Goal: Task Accomplishment & Management: Use online tool/utility

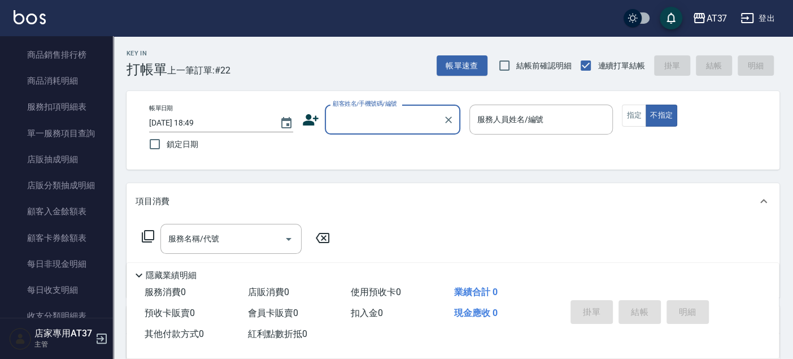
scroll to position [627, 0]
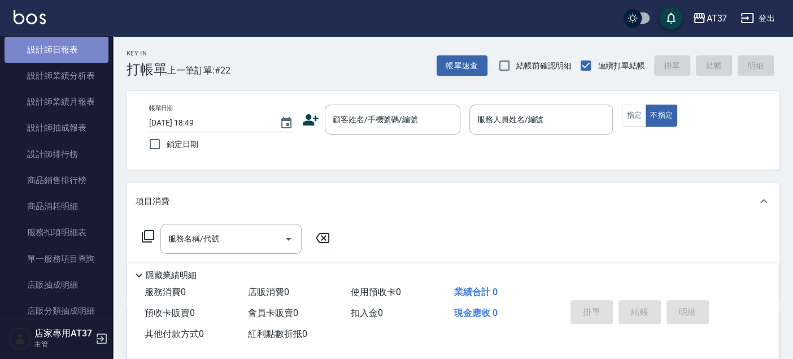
click at [61, 53] on link "設計師日報表" at bounding box center [57, 50] width 104 height 26
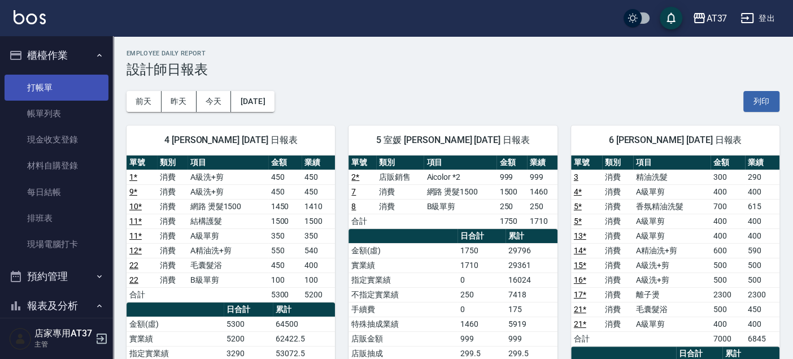
click at [55, 77] on link "打帳單" at bounding box center [57, 88] width 104 height 26
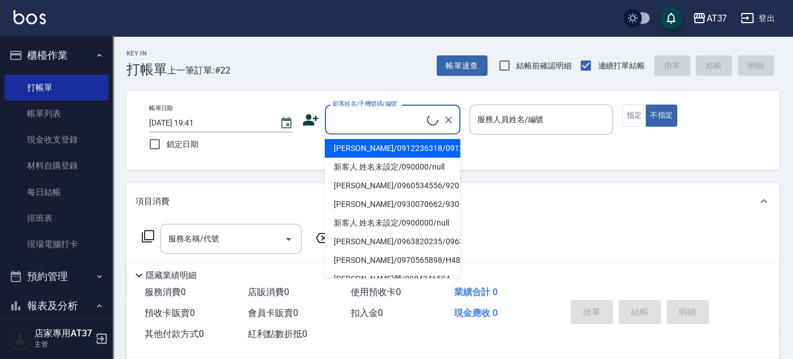
click at [380, 125] on input "顧客姓名/手機號碼/編號" at bounding box center [378, 120] width 97 height 20
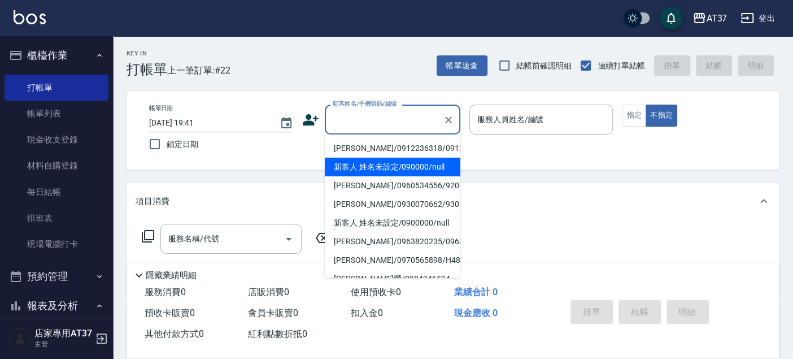
click at [396, 176] on li "新客人 姓名未設定/090000/null" at bounding box center [393, 167] width 136 height 19
type input "新客人 姓名未設定/090000/null"
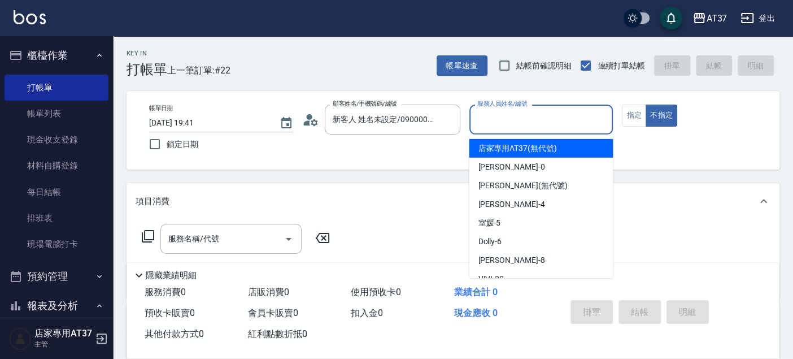
click at [515, 123] on input "服務人員姓名/編號" at bounding box center [541, 120] width 134 height 20
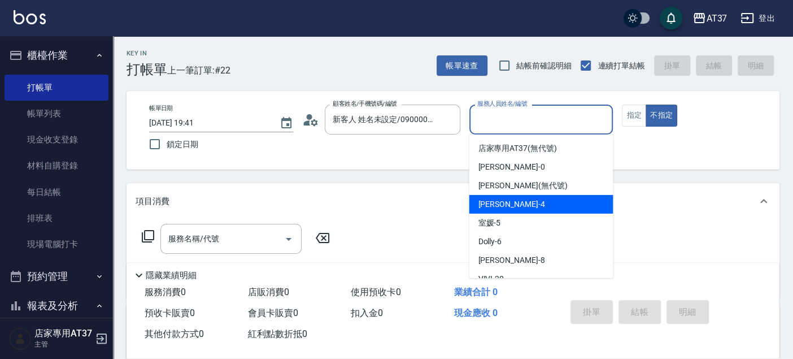
click at [511, 203] on span "[PERSON_NAME] -4" at bounding box center [511, 204] width 67 height 12
type input "[PERSON_NAME]-4"
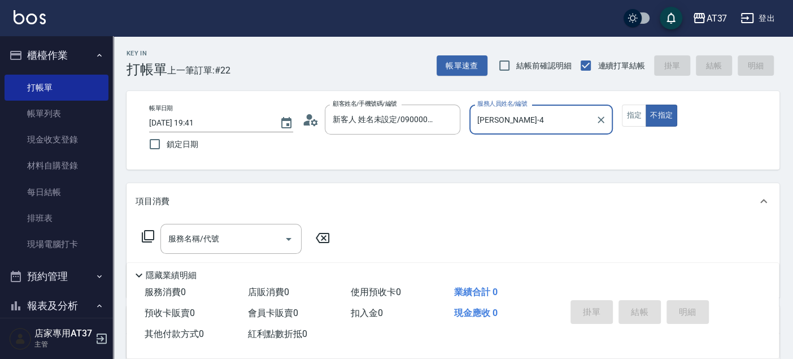
click at [597, 124] on icon "Clear" at bounding box center [600, 119] width 11 height 11
click at [542, 129] on div "服務人員姓名/編號" at bounding box center [541, 119] width 144 height 30
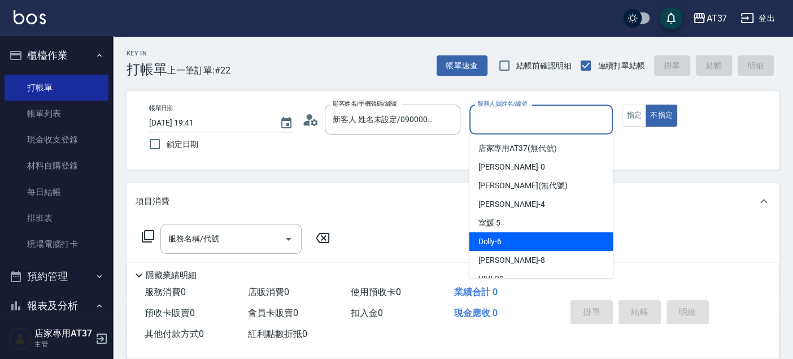
click at [502, 235] on div "Dolly -6" at bounding box center [541, 241] width 144 height 19
type input "Dolly-6"
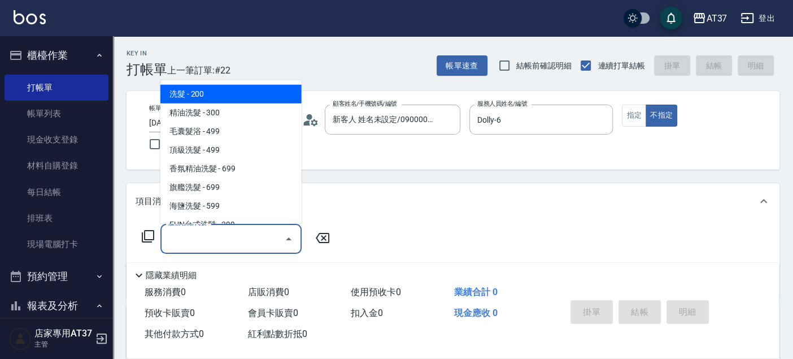
click at [169, 241] on input "服務名稱/代號" at bounding box center [222, 239] width 114 height 20
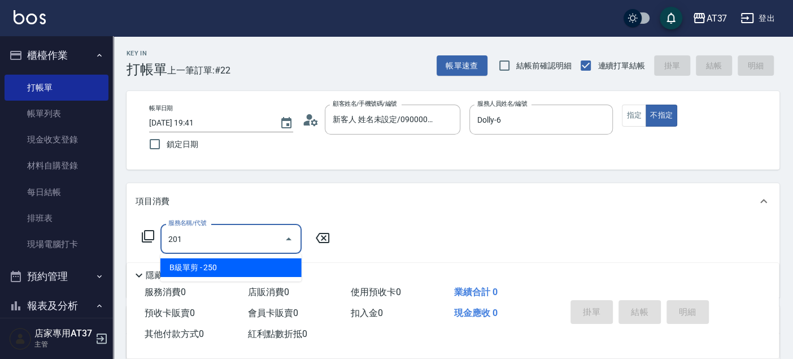
type input "B級單剪(201)"
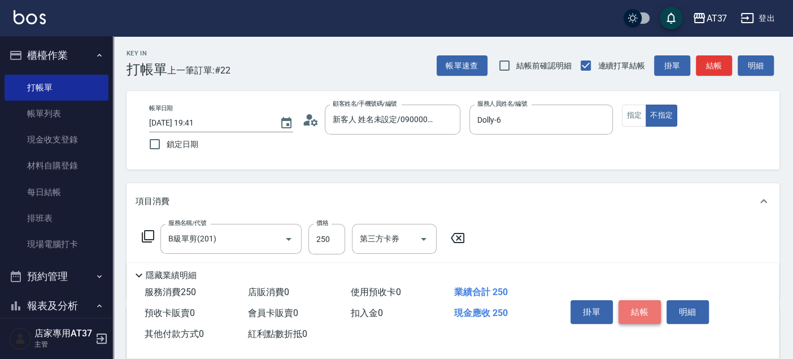
click at [644, 308] on button "結帳" at bounding box center [639, 312] width 42 height 24
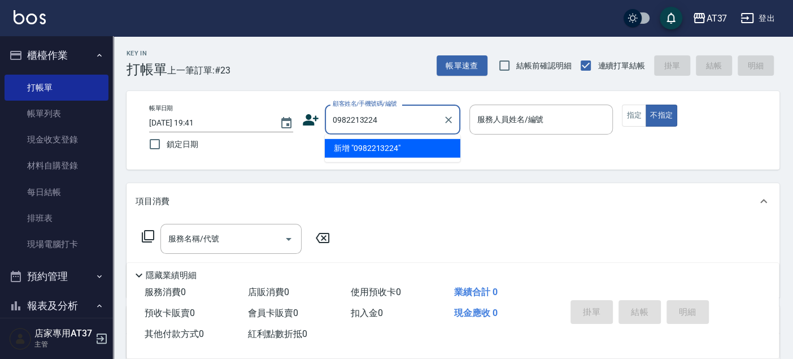
type input "0982213224"
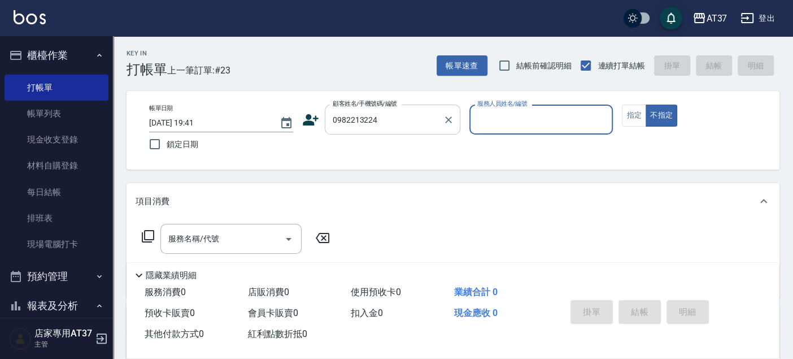
type input "0"
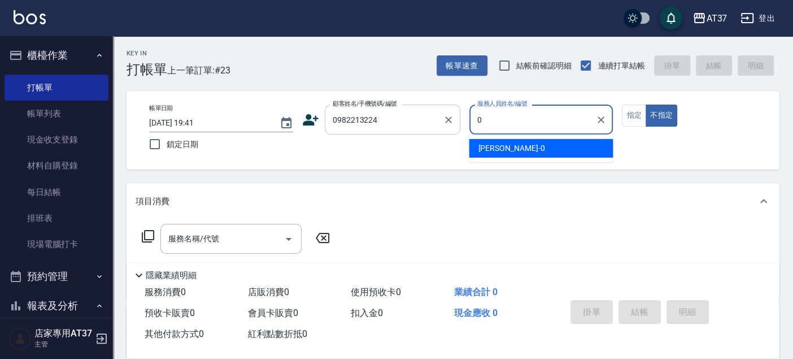
type input "無名字/0982213224/null"
drag, startPoint x: 542, startPoint y: 145, endPoint x: 258, endPoint y: 226, distance: 295.1
click at [540, 144] on div "[PERSON_NAME] -0" at bounding box center [541, 148] width 144 height 19
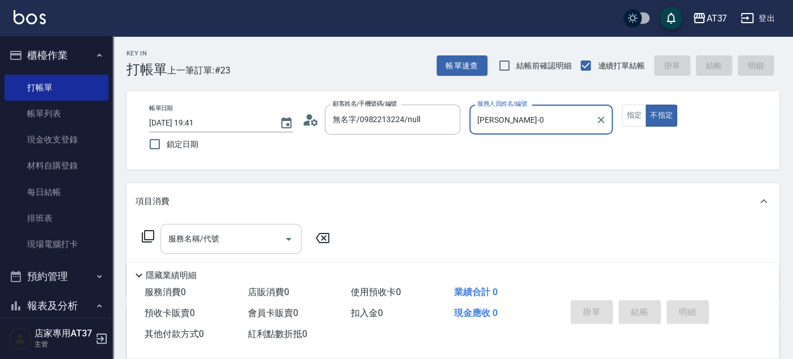
click at [190, 250] on div "服務名稱/代號" at bounding box center [230, 239] width 141 height 30
type input "[PERSON_NAME]-0"
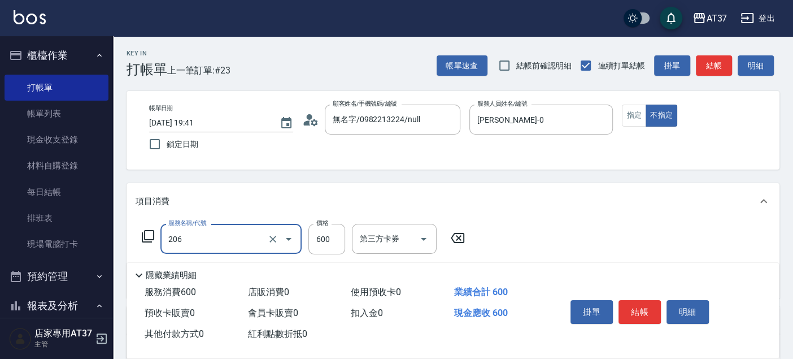
type input "A精油洗+剪(206)"
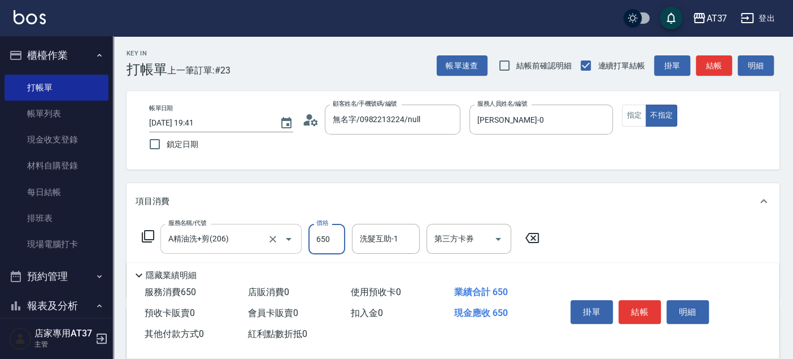
type input "650"
click at [644, 111] on button "指定" at bounding box center [634, 115] width 24 height 22
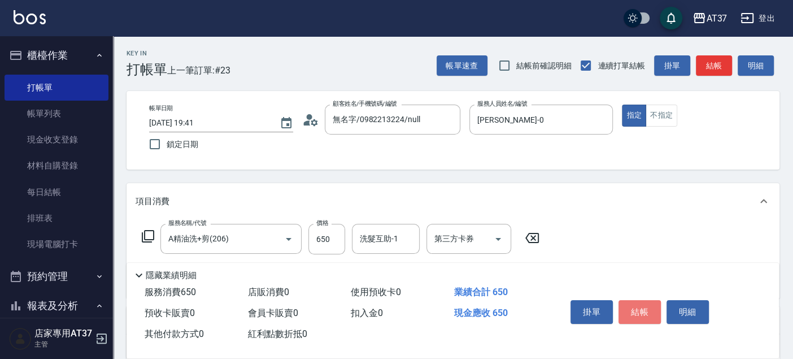
click at [644, 317] on button "結帳" at bounding box center [639, 312] width 42 height 24
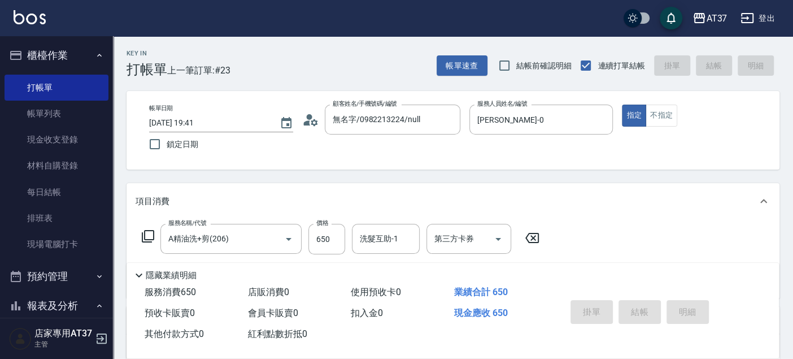
type input "[DATE] 19:57"
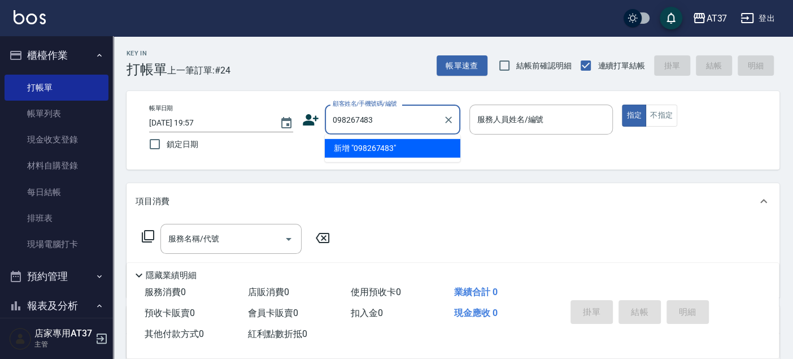
type input "098267483"
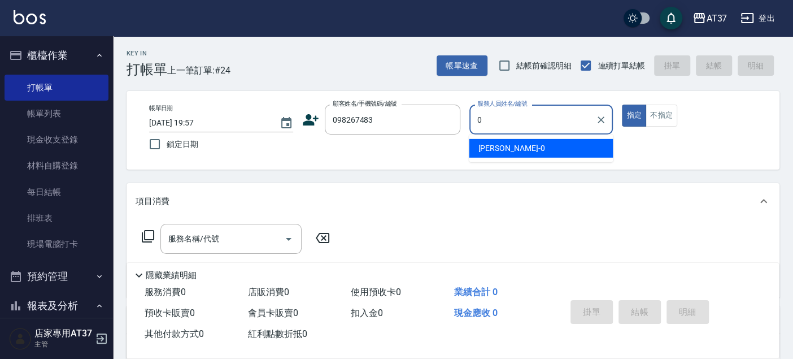
click at [494, 149] on span "[PERSON_NAME] -0" at bounding box center [511, 148] width 67 height 12
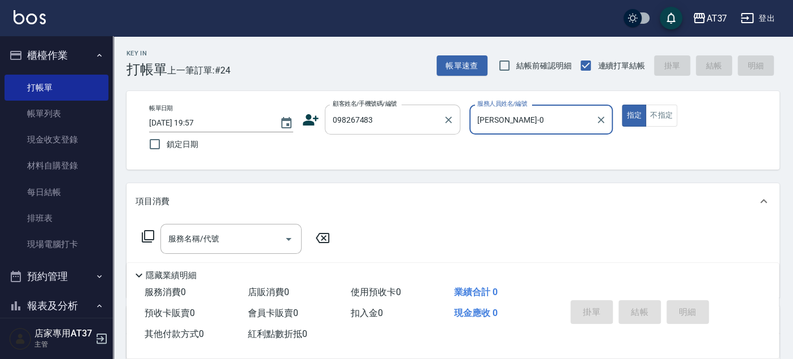
type input "[PERSON_NAME]-0"
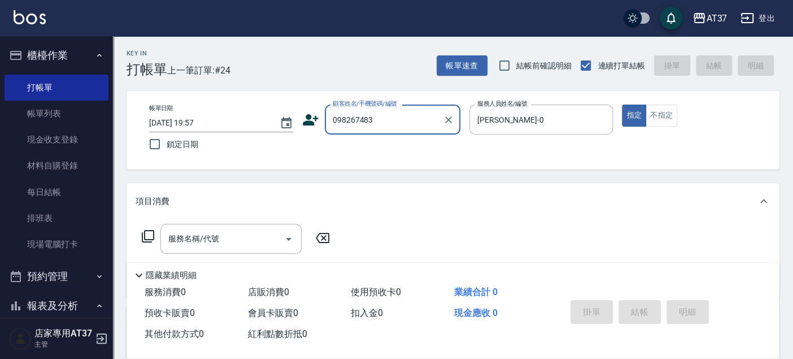
click at [346, 119] on input "098267483" at bounding box center [384, 120] width 108 height 20
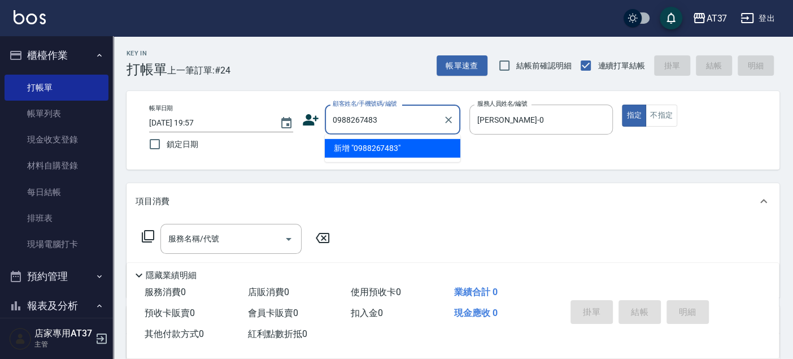
click at [389, 123] on input "0988267483" at bounding box center [384, 120] width 108 height 20
type input "098267483"
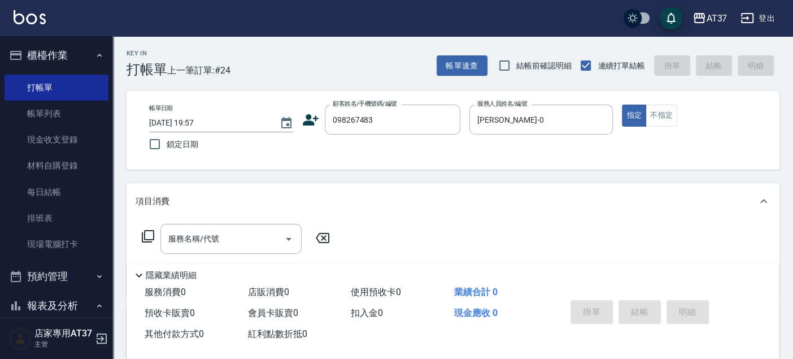
click at [151, 238] on icon at bounding box center [148, 236] width 14 height 14
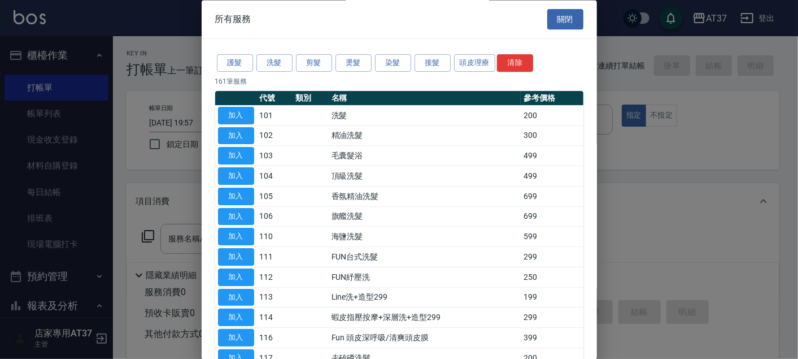
click at [558, 30] on div "所有服務 關閉" at bounding box center [399, 19] width 395 height 39
click at [558, 25] on button "關閉" at bounding box center [565, 19] width 36 height 21
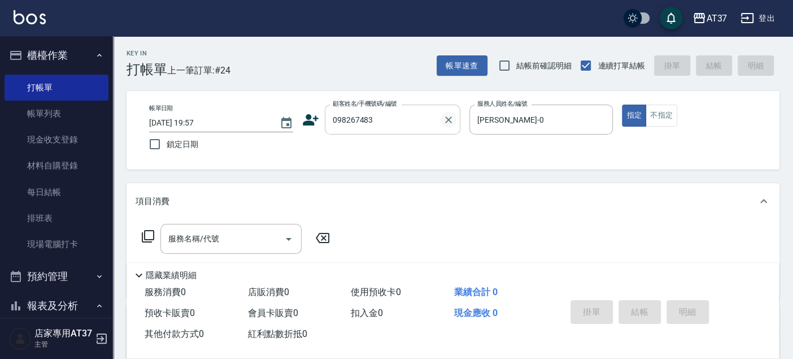
click at [443, 118] on icon "Clear" at bounding box center [448, 119] width 11 height 11
click at [394, 129] on input "顧客姓名/手機號碼/編號" at bounding box center [384, 120] width 108 height 20
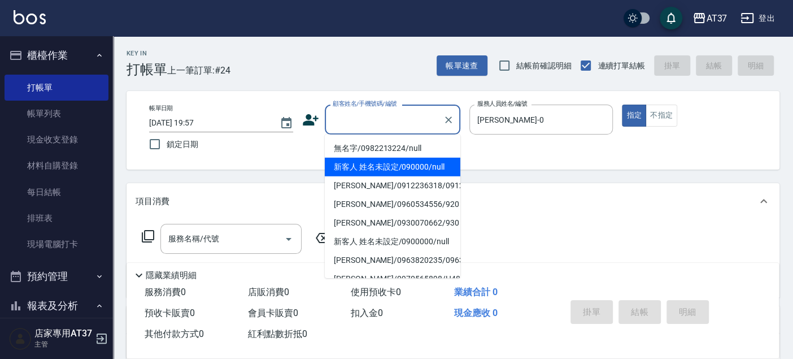
click at [424, 165] on li "新客人 姓名未設定/090000/null" at bounding box center [393, 167] width 136 height 19
type input "新客人 姓名未設定/090000/null"
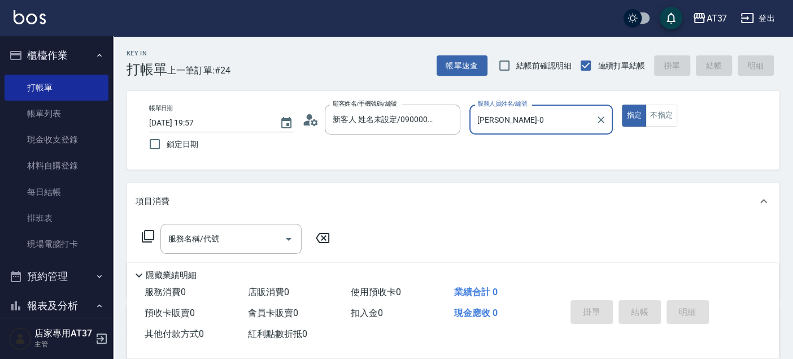
click at [146, 231] on icon at bounding box center [148, 236] width 14 height 14
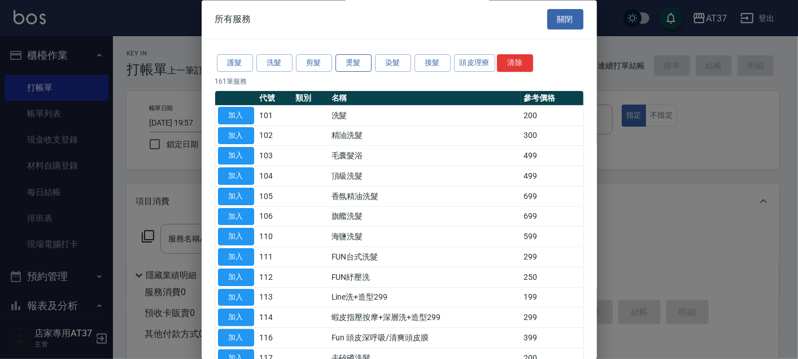
click at [356, 55] on button "燙髮" at bounding box center [353, 64] width 36 height 18
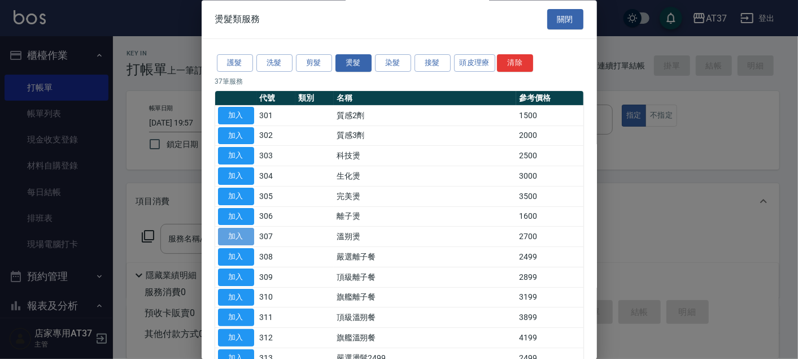
click at [239, 238] on button "加入" at bounding box center [236, 237] width 36 height 18
type input "溫朔燙(307)"
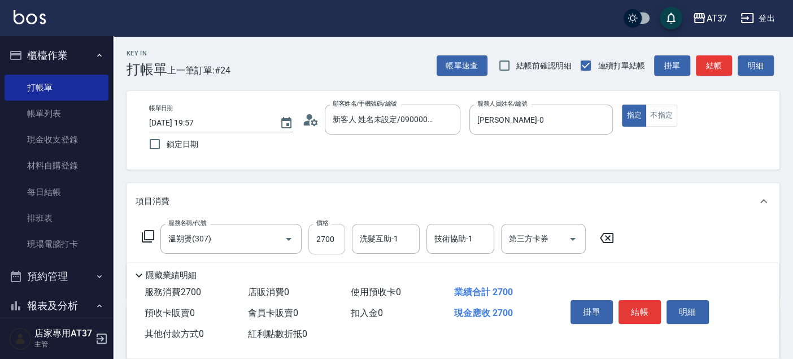
click at [338, 243] on input "2700" at bounding box center [326, 239] width 37 height 30
type input "3500"
type input "[PERSON_NAME]-26"
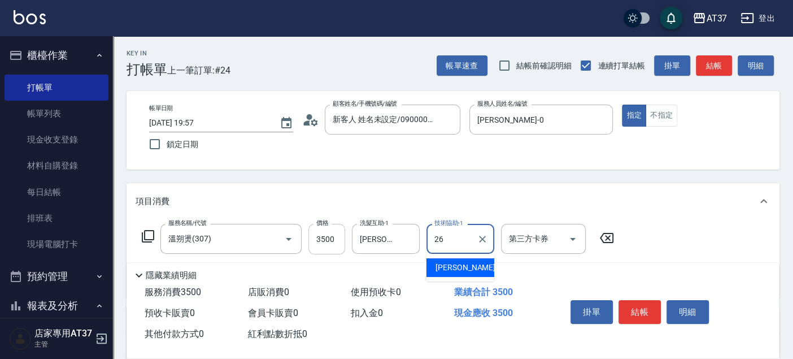
type input "[PERSON_NAME]-26"
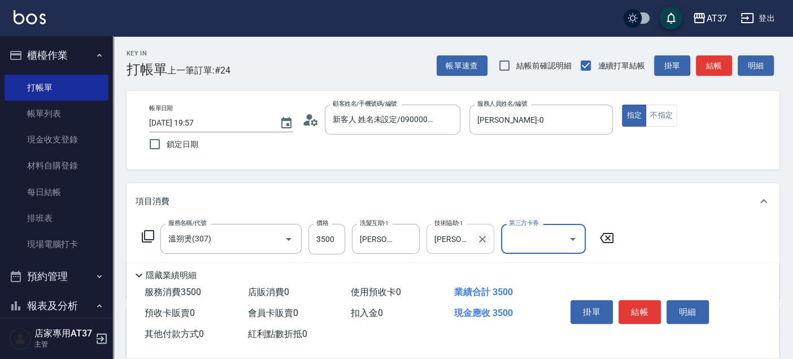
click at [486, 242] on icon "Clear" at bounding box center [482, 238] width 11 height 11
drag, startPoint x: 635, startPoint y: 316, endPoint x: 643, endPoint y: 302, distance: 16.2
click at [643, 302] on button "結帳" at bounding box center [639, 312] width 42 height 24
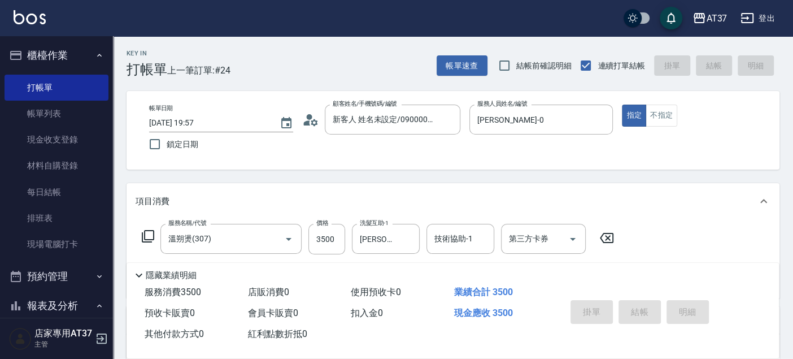
type input "[DATE] 19:58"
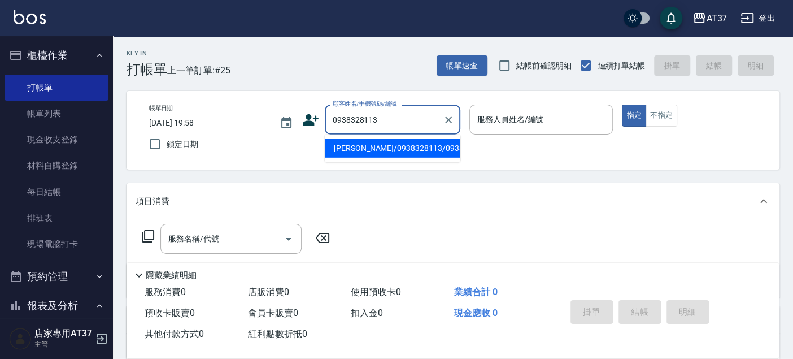
type input "[PERSON_NAME]/0938328113/0938328113"
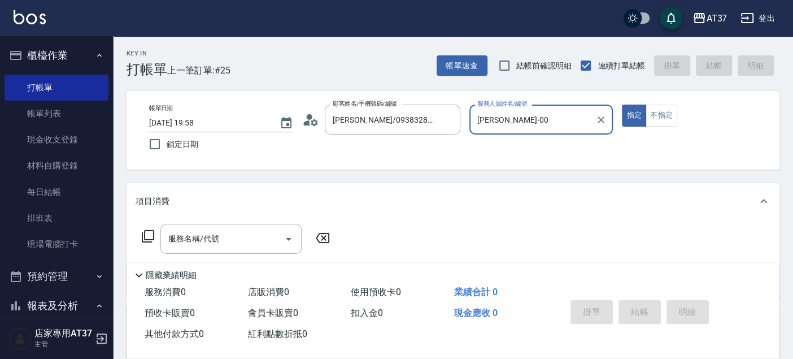
type input "[PERSON_NAME]-0"
click at [147, 238] on icon at bounding box center [148, 236] width 14 height 14
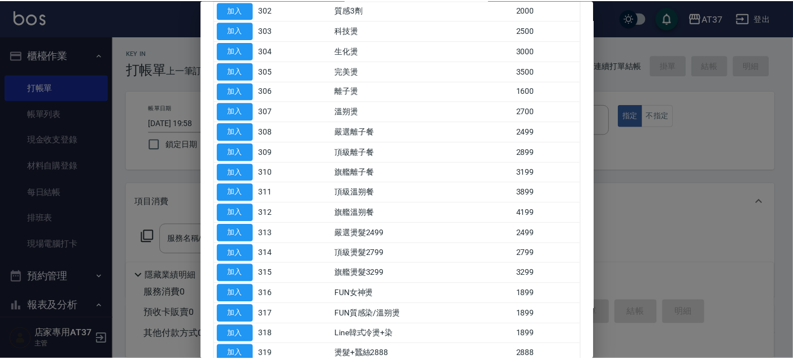
scroll to position [313, 0]
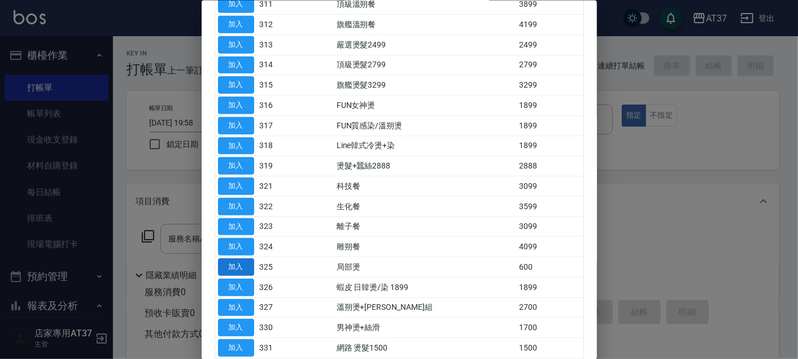
click at [236, 263] on button "加入" at bounding box center [236, 267] width 36 height 18
type input "局部燙(325)"
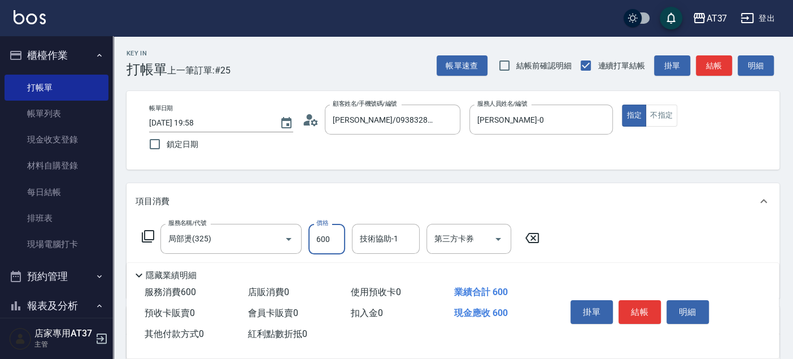
click at [335, 237] on input "600" at bounding box center [326, 239] width 37 height 30
type input "1500"
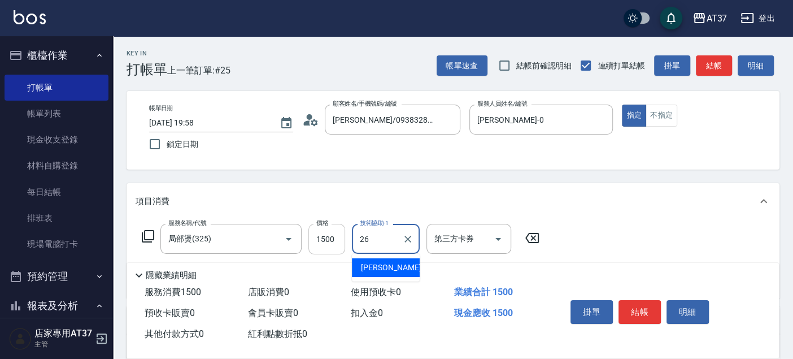
type input "[PERSON_NAME]-26"
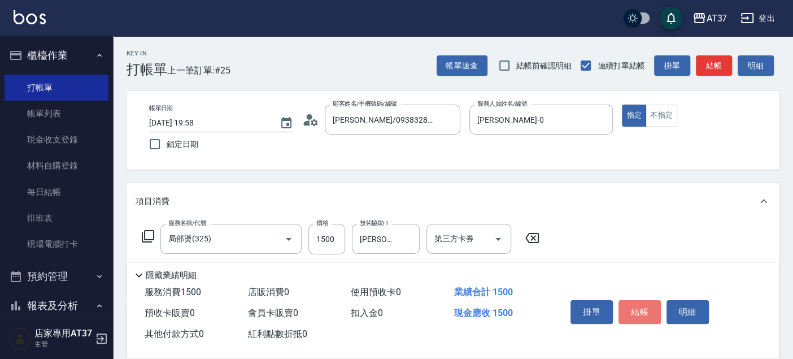
drag, startPoint x: 640, startPoint y: 309, endPoint x: 635, endPoint y: 299, distance: 11.9
click at [640, 306] on button "結帳" at bounding box center [639, 312] width 42 height 24
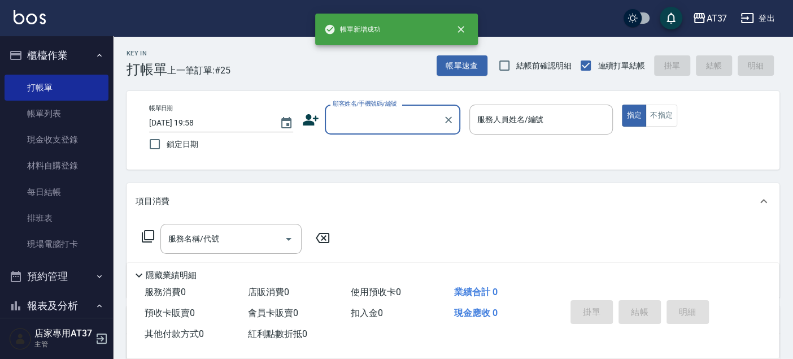
scroll to position [0, 0]
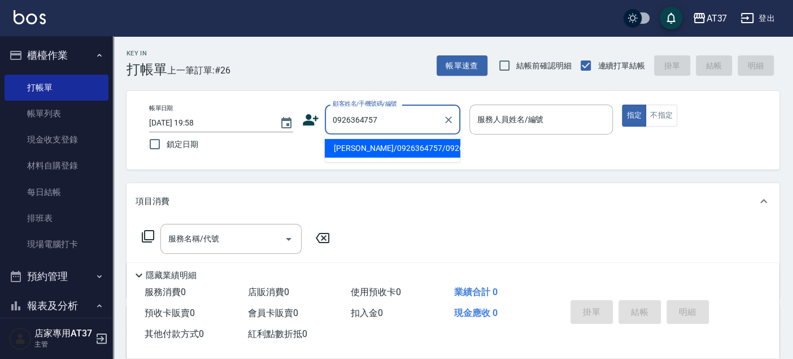
type input "[PERSON_NAME]/0926364757/0926364757"
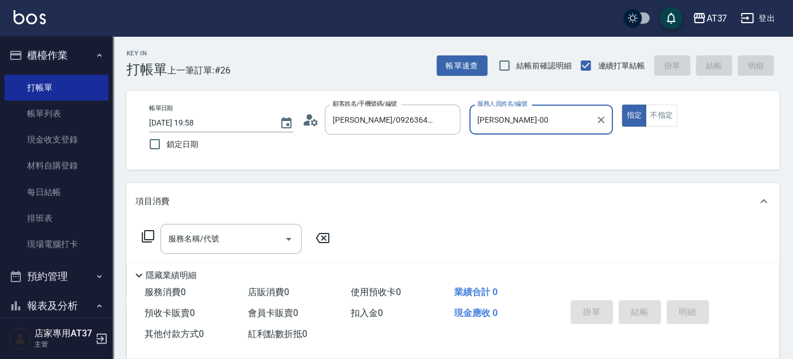
type input "[PERSON_NAME]-0"
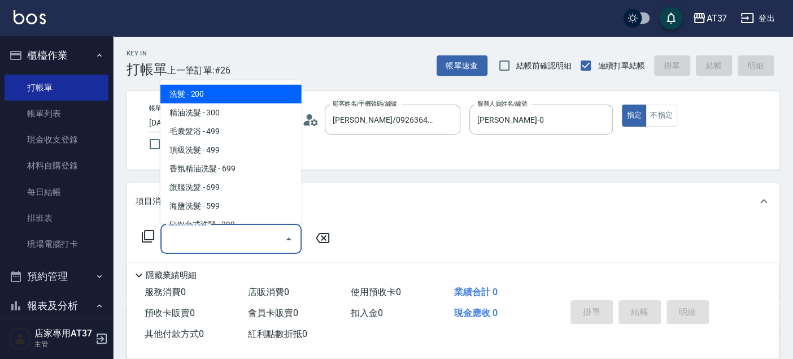
click at [200, 238] on div "服務名稱/代號 服務名稱/代號" at bounding box center [230, 239] width 141 height 30
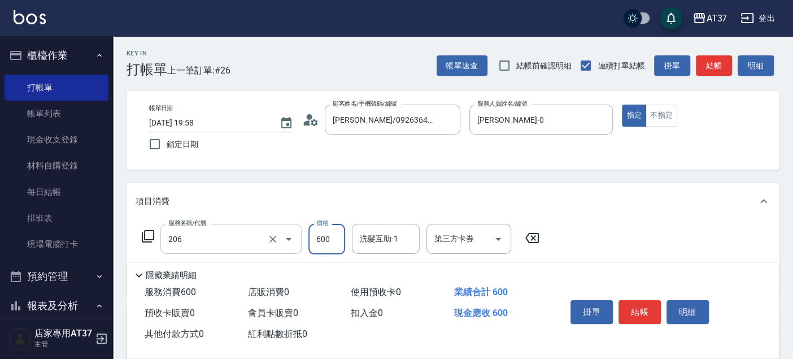
type input "A精油洗+剪(206)"
type input "650"
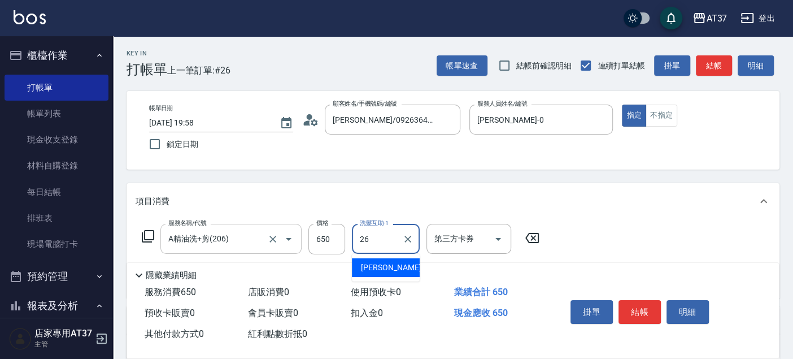
type input "[PERSON_NAME]-26"
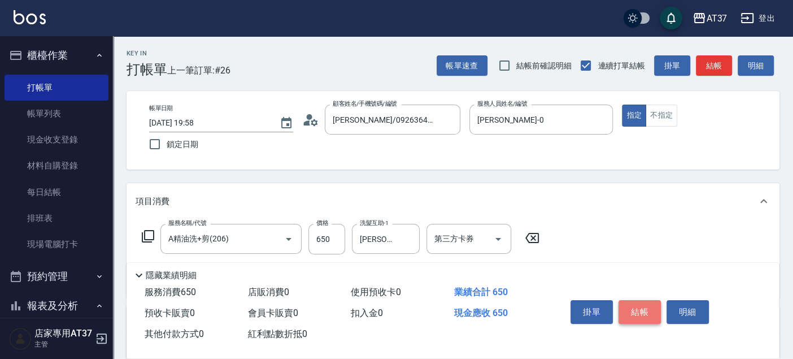
click at [638, 319] on button "結帳" at bounding box center [639, 312] width 42 height 24
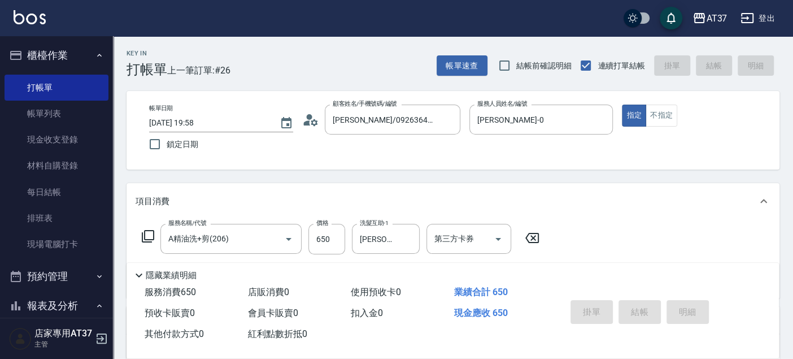
type input "[DATE] 19:59"
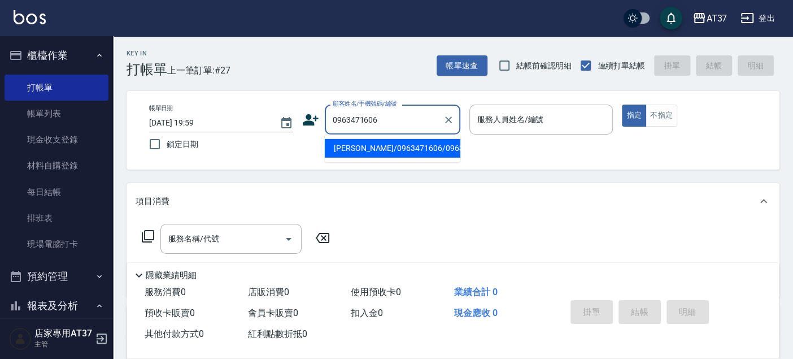
type input "[PERSON_NAME]/0963471606/0963471606"
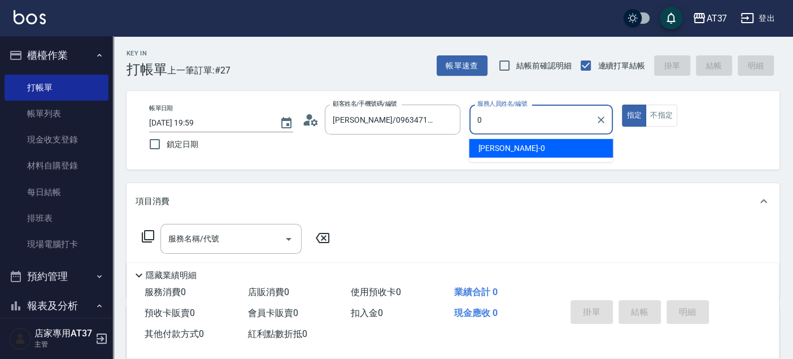
click at [549, 149] on div "[PERSON_NAME] -0" at bounding box center [541, 148] width 144 height 19
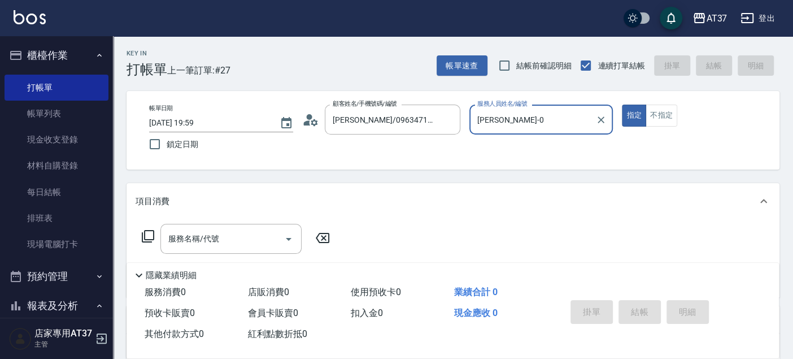
type input "[PERSON_NAME]-0"
click at [148, 234] on icon at bounding box center [148, 236] width 14 height 14
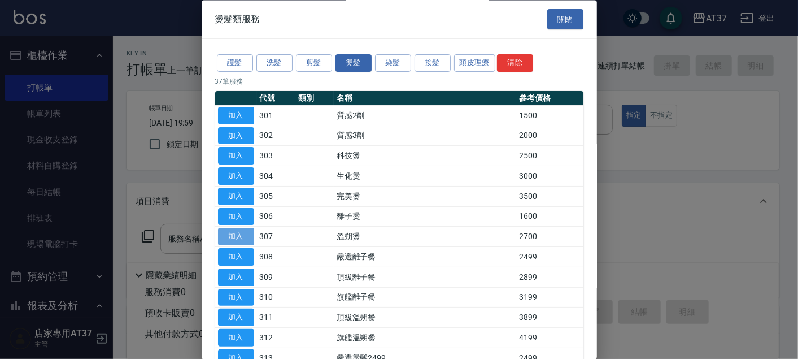
click at [232, 236] on button "加入" at bounding box center [236, 237] width 36 height 18
type input "溫朔燙(307)"
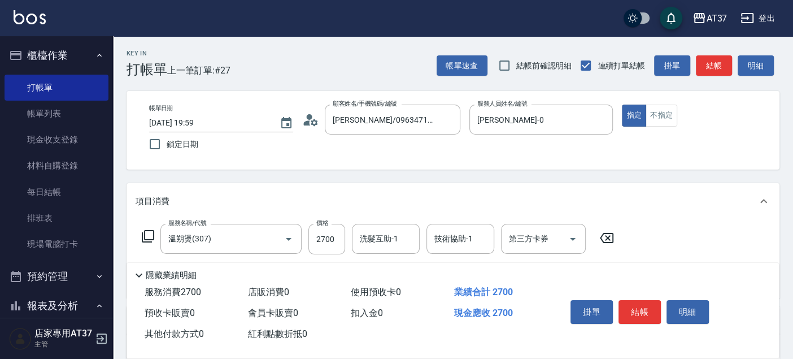
click at [346, 234] on div "服務名稱/代號 溫朔燙(307) 服務名稱/代號 價格 2700 價格 洗髮互助-1 洗髮互助-1 技術協助-1 技術協助-1 第三方卡券 第三方卡券" at bounding box center [378, 239] width 485 height 30
click at [343, 235] on input "2700" at bounding box center [326, 239] width 37 height 30
type input "3000"
type input "[PERSON_NAME]-26"
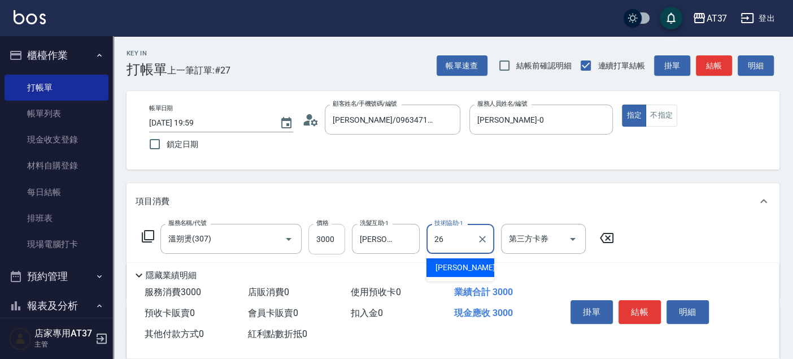
type input "[PERSON_NAME]-26"
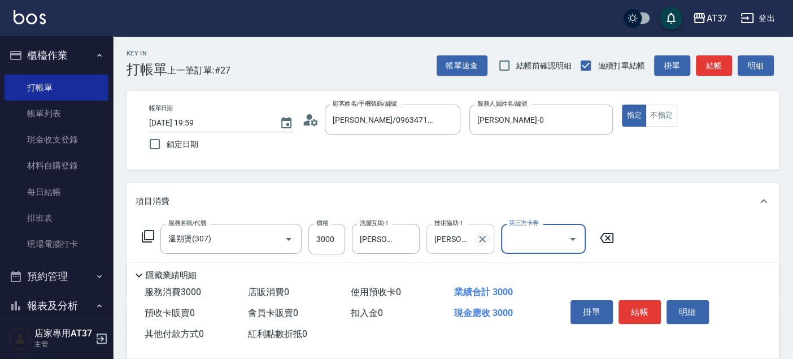
click at [485, 240] on icon "Clear" at bounding box center [482, 238] width 11 height 11
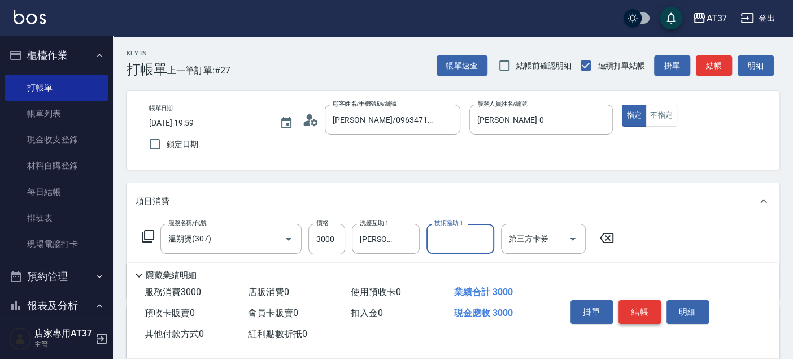
click at [639, 316] on button "結帳" at bounding box center [639, 312] width 42 height 24
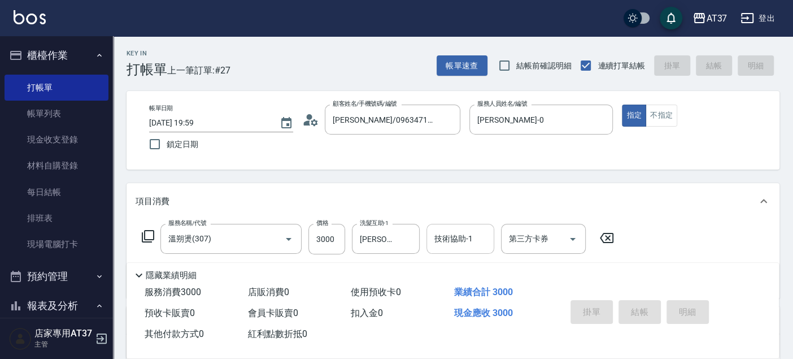
type input "[DATE] 20:00"
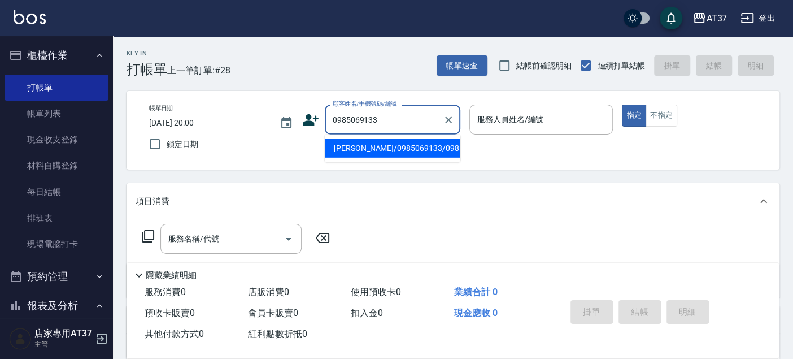
type input "[PERSON_NAME]/0985069133/0985069133"
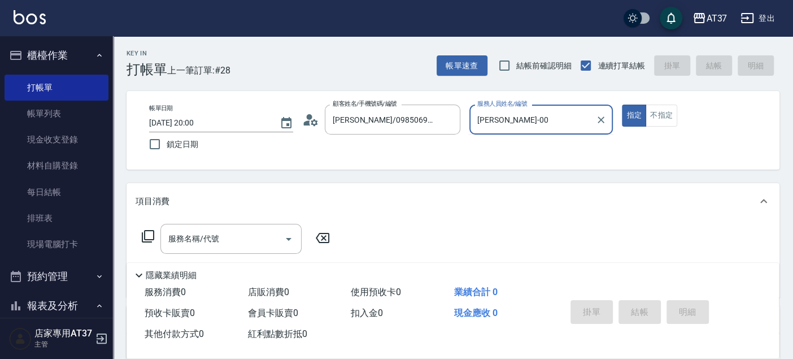
type input "[PERSON_NAME]-0"
click at [214, 245] on input "服務名稱/代號" at bounding box center [222, 239] width 114 height 20
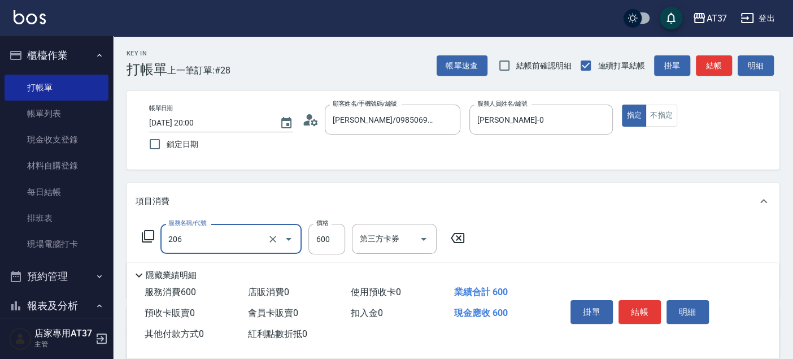
type input "A精油洗+剪(206)"
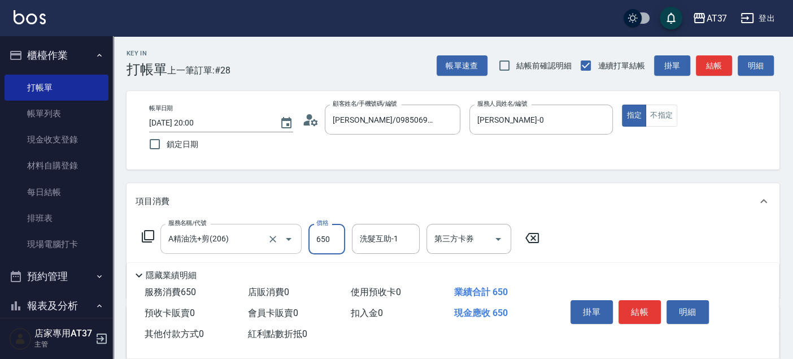
type input "650"
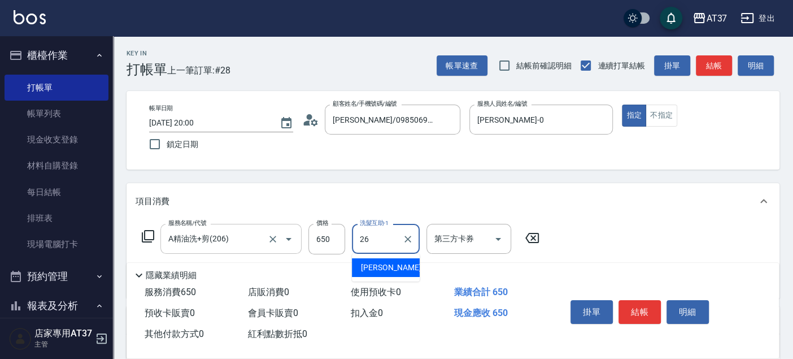
type input "[PERSON_NAME]-26"
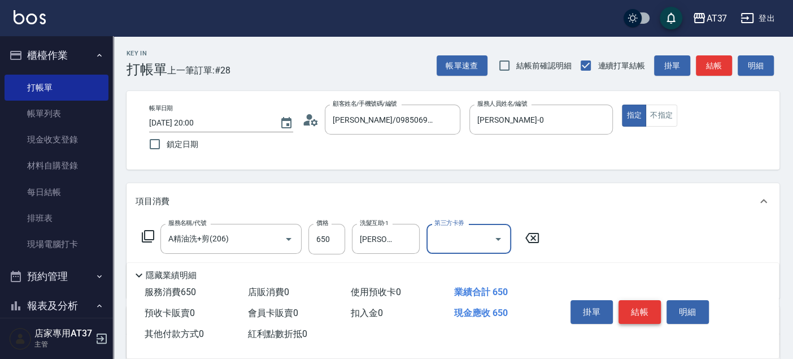
click at [627, 307] on button "結帳" at bounding box center [639, 312] width 42 height 24
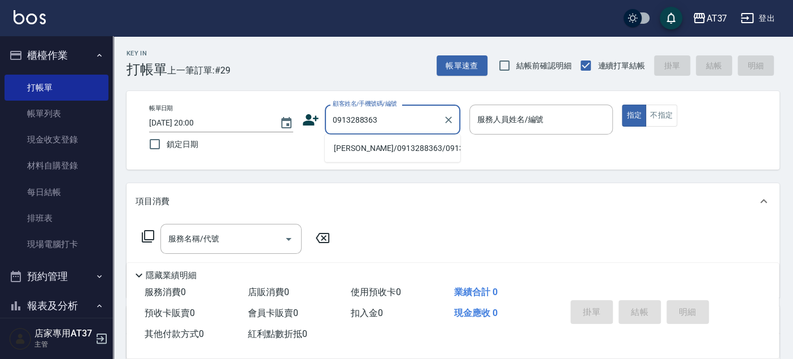
type input "[PERSON_NAME]/0913288363/0913288363"
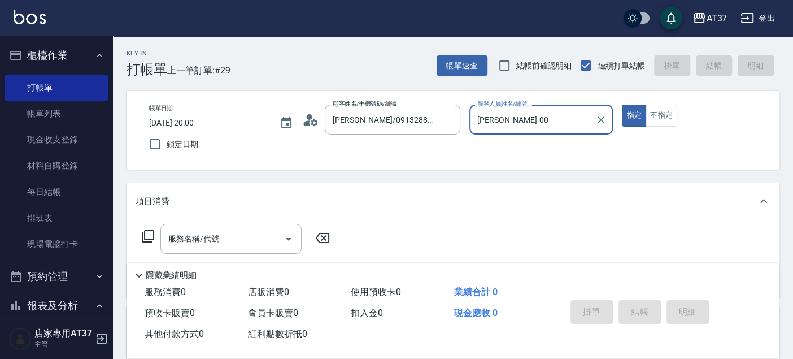
type input "[PERSON_NAME]-0"
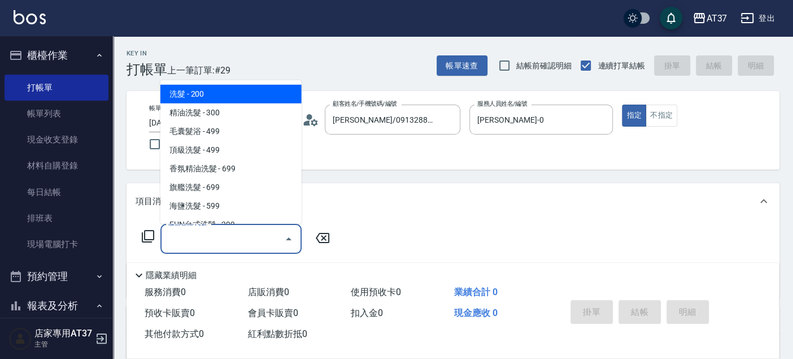
click at [241, 237] on input "服務名稱/代號" at bounding box center [222, 239] width 114 height 20
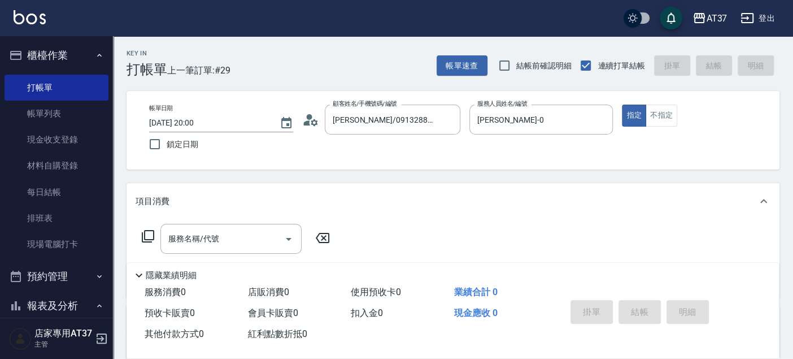
click at [151, 240] on icon at bounding box center [148, 236] width 14 height 14
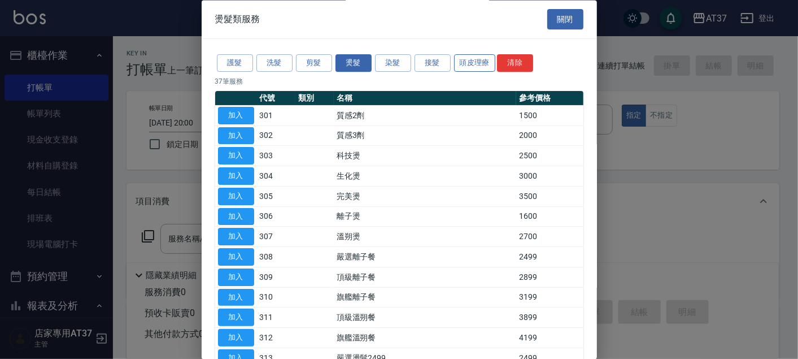
click at [481, 62] on button "頭皮理療" at bounding box center [475, 64] width 42 height 18
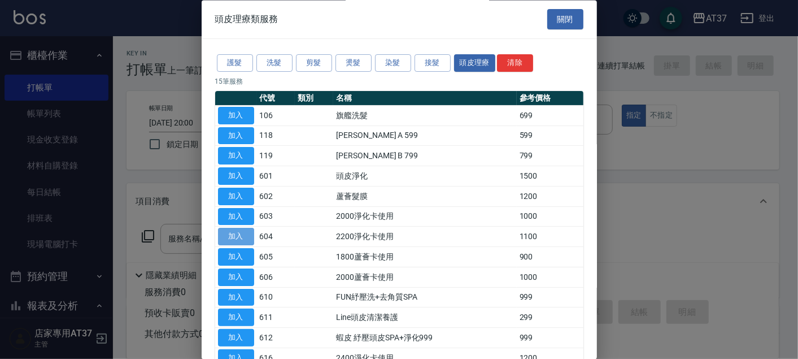
click at [247, 232] on button "加入" at bounding box center [236, 237] width 36 height 18
type input "2200淨化卡使用(604)"
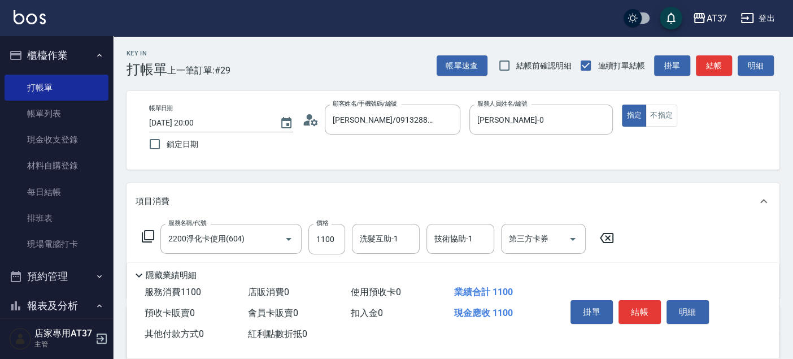
click at [151, 229] on icon at bounding box center [148, 236] width 14 height 14
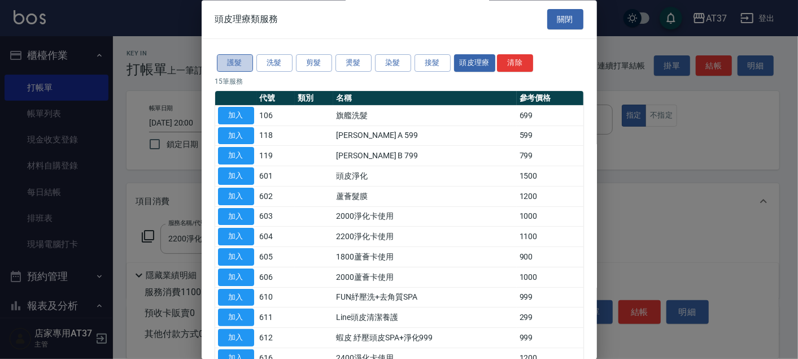
click at [247, 68] on button "護髮" at bounding box center [235, 64] width 36 height 18
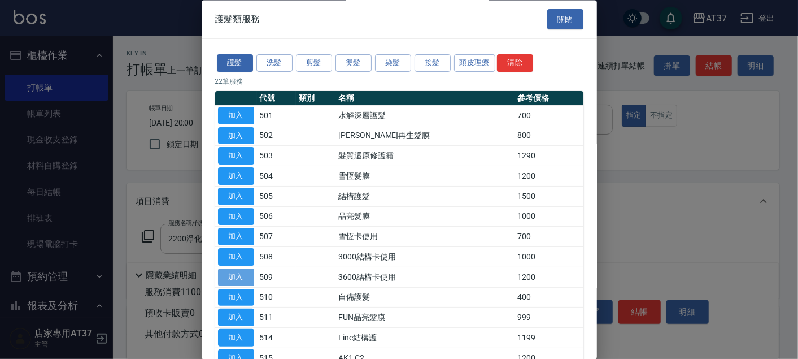
click at [234, 279] on button "加入" at bounding box center [236, 277] width 36 height 18
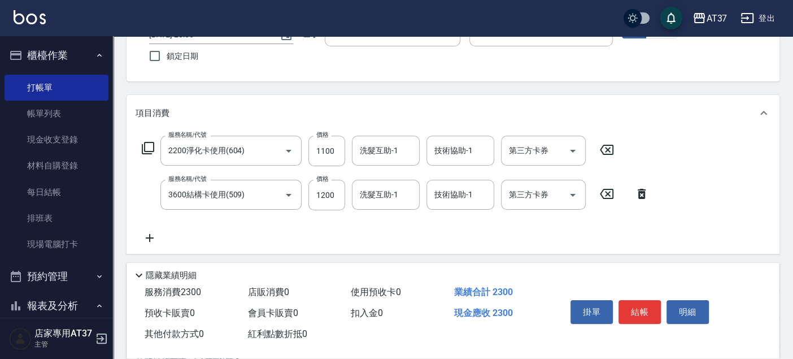
scroll to position [125, 0]
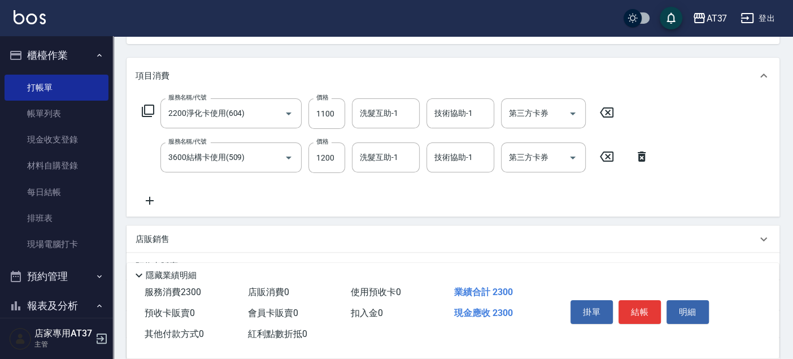
drag, startPoint x: 150, startPoint y: 197, endPoint x: 167, endPoint y: 189, distance: 18.9
click at [155, 192] on div "服務名稱/代號 2200淨化卡使用(604) 服務名稱/代號 價格 1100 價格 洗髮互助-1 洗髮互助-1 技術協助-1 技術協助-1 第三方卡券 第三方…" at bounding box center [396, 152] width 520 height 109
click at [151, 199] on icon at bounding box center [150, 201] width 28 height 14
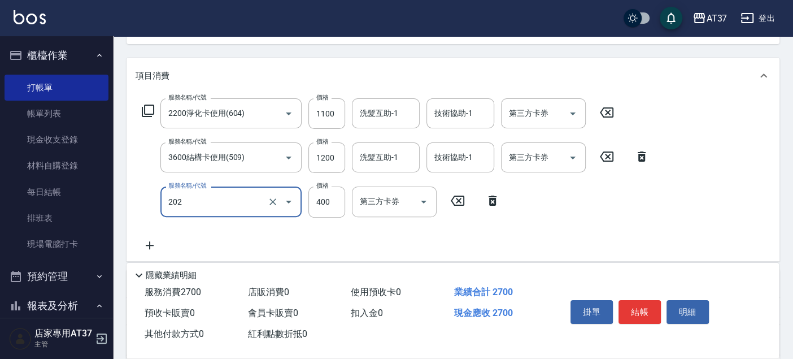
type input "A級單剪(202)"
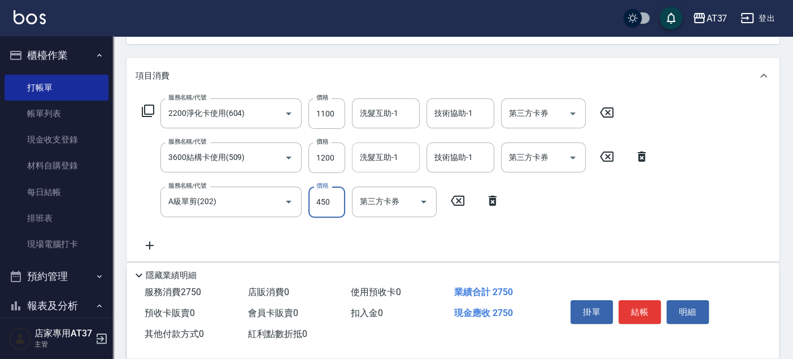
type input "450"
click at [364, 163] on input "洗髮互助-1" at bounding box center [386, 157] width 58 height 20
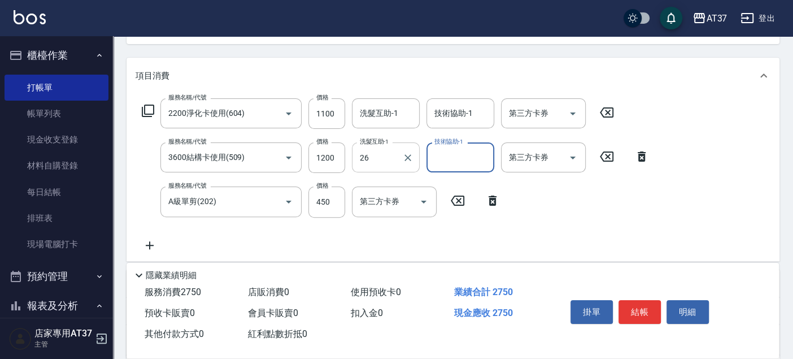
type input "[PERSON_NAME]-26"
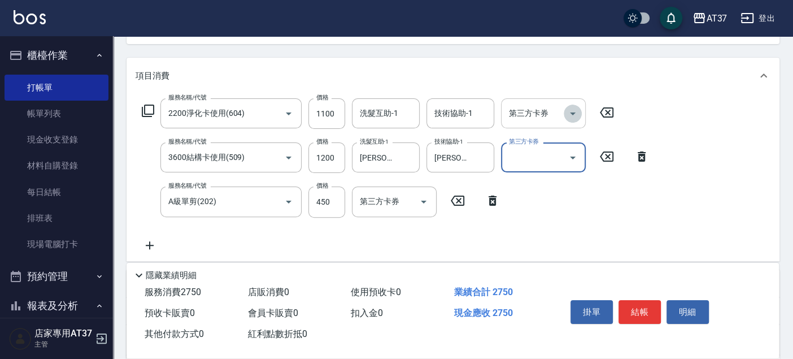
click at [569, 110] on icon "Open" at bounding box center [573, 114] width 14 height 14
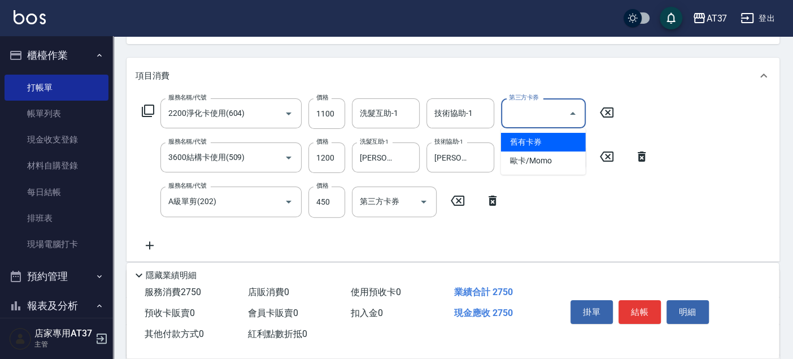
click at [568, 142] on span "舊有卡券" at bounding box center [543, 142] width 85 height 19
type input "舊有卡券"
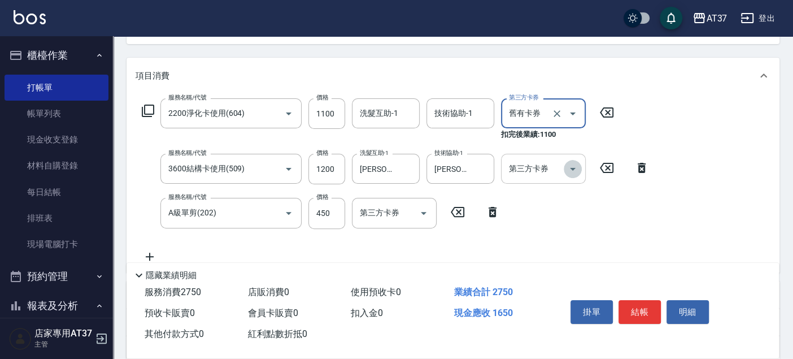
click at [578, 166] on icon "Open" at bounding box center [573, 169] width 14 height 14
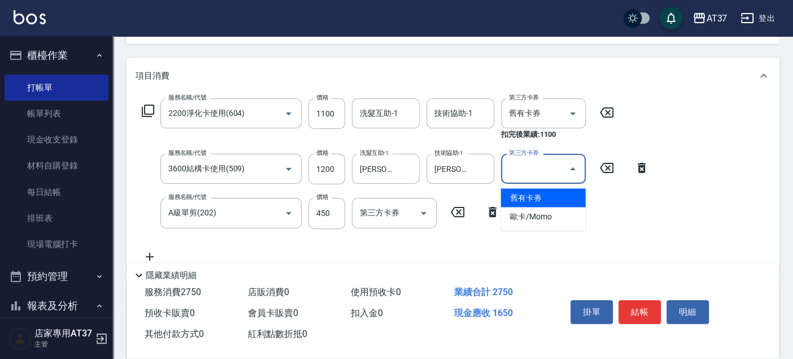
click at [571, 190] on span "舊有卡券" at bounding box center [543, 197] width 85 height 19
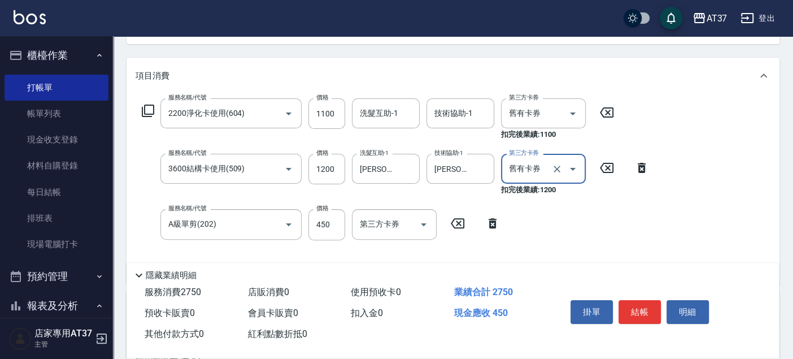
type input "舊有卡券"
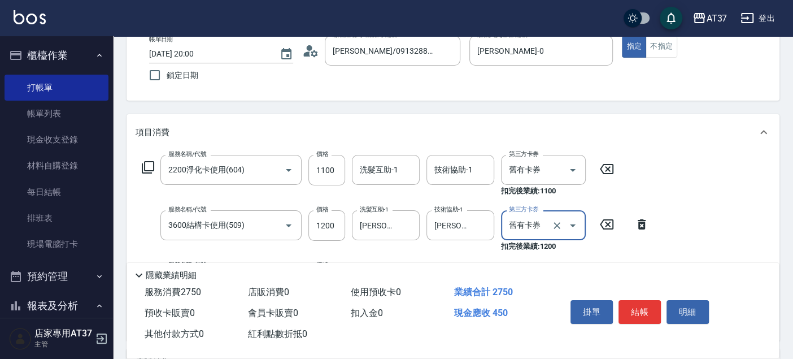
scroll to position [0, 0]
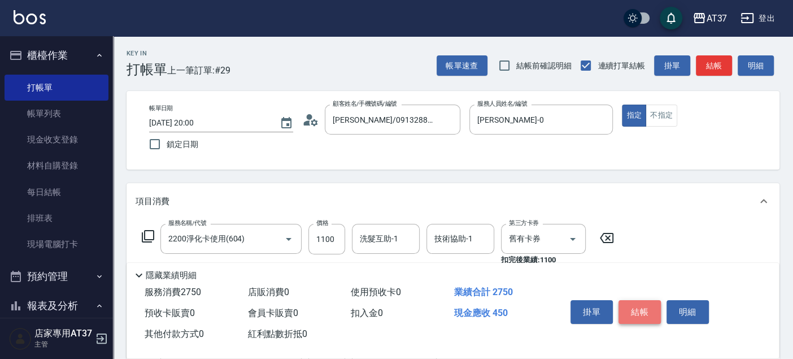
click at [650, 306] on button "結帳" at bounding box center [639, 312] width 42 height 24
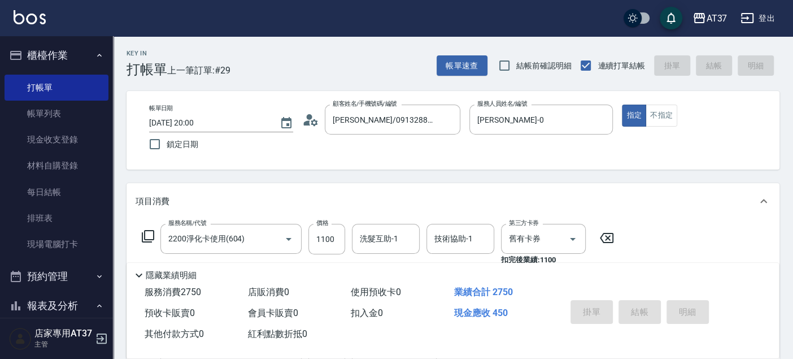
type input "[DATE] 20:01"
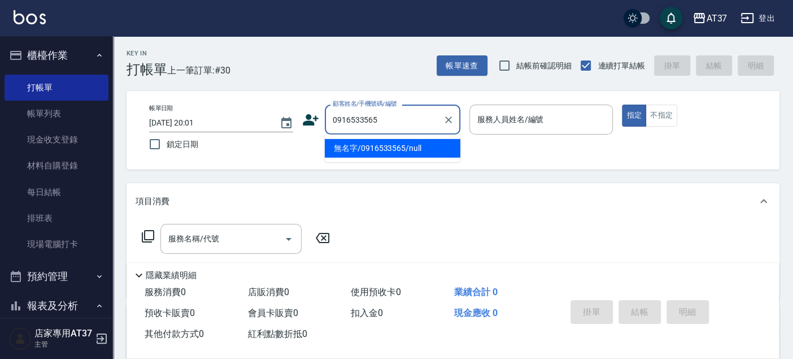
type input "無名字/0916533565/null"
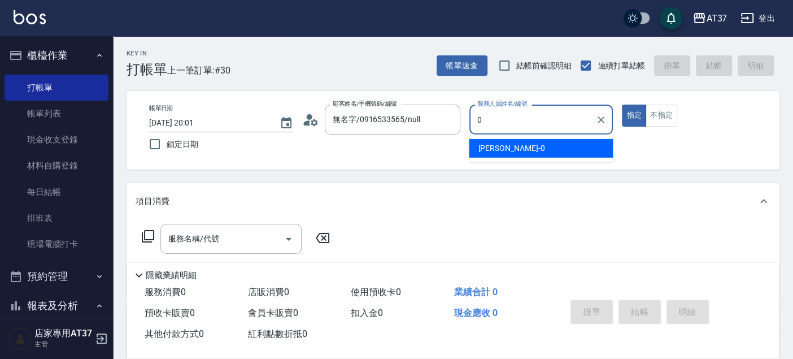
click at [568, 151] on div "[PERSON_NAME] -0" at bounding box center [541, 148] width 144 height 19
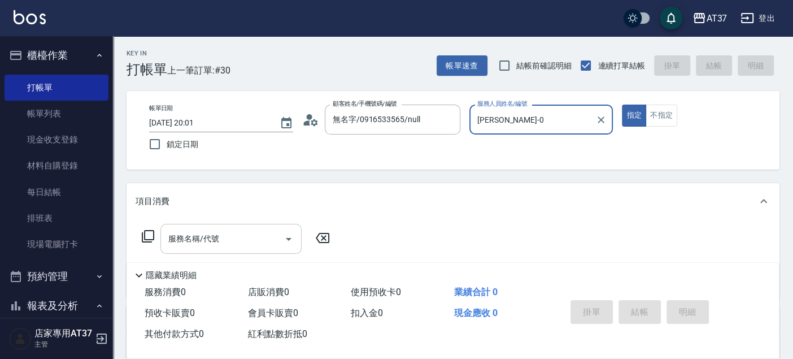
type input "[PERSON_NAME]-0"
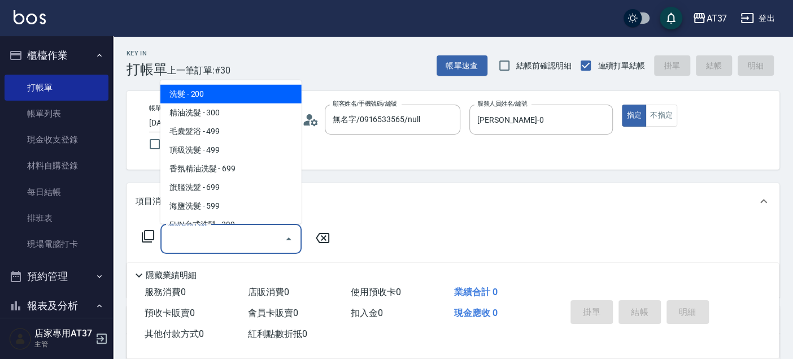
click at [226, 244] on input "服務名稱/代號" at bounding box center [222, 239] width 114 height 20
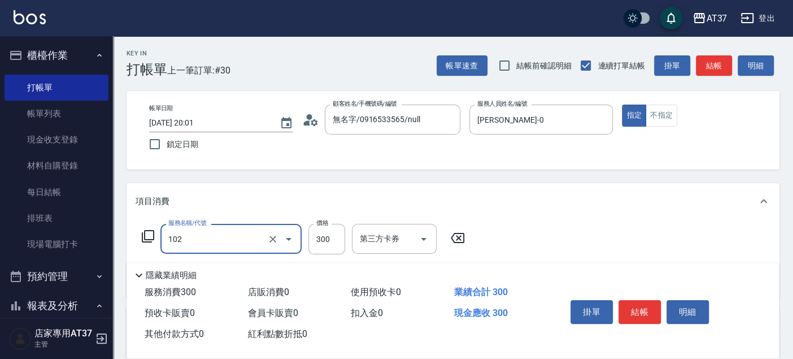
type input "精油洗髮(102)"
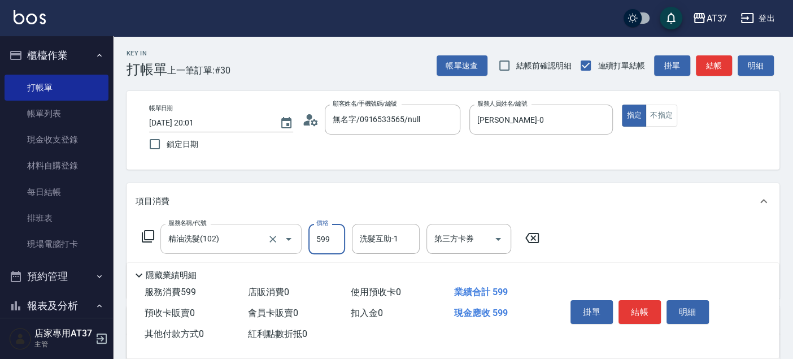
type input "599"
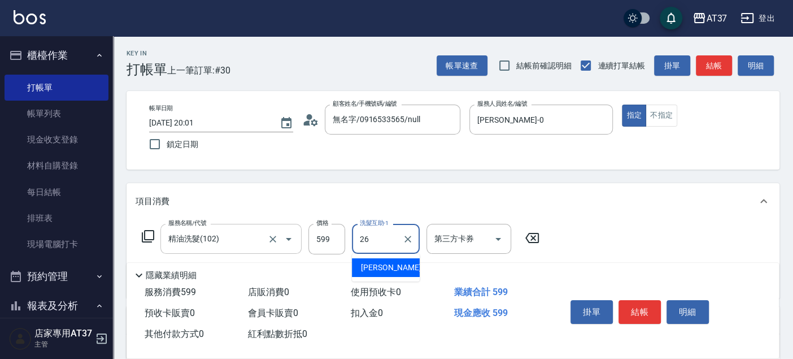
type input "[PERSON_NAME]-26"
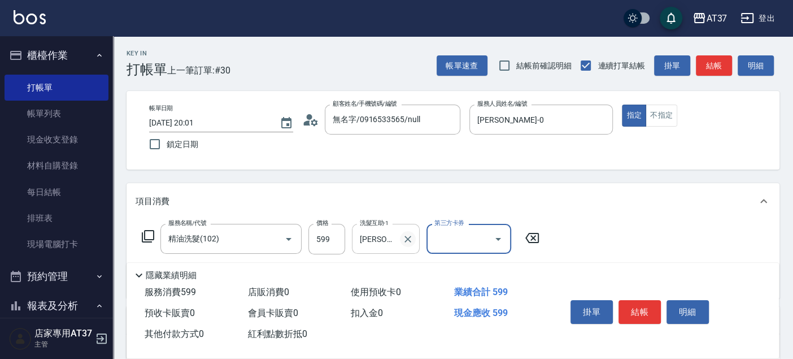
click at [404, 239] on icon "Clear" at bounding box center [407, 238] width 11 height 11
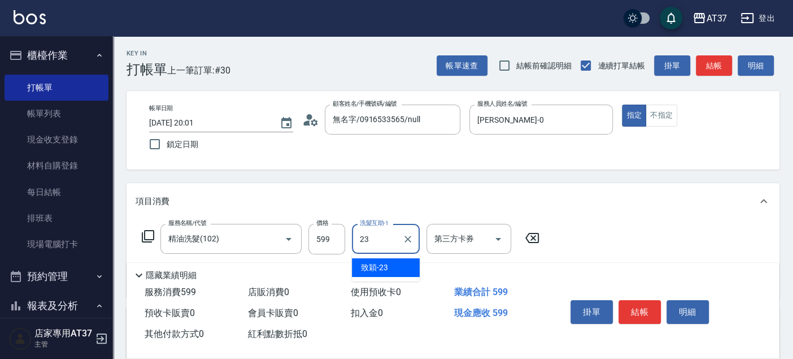
type input "致穎-23"
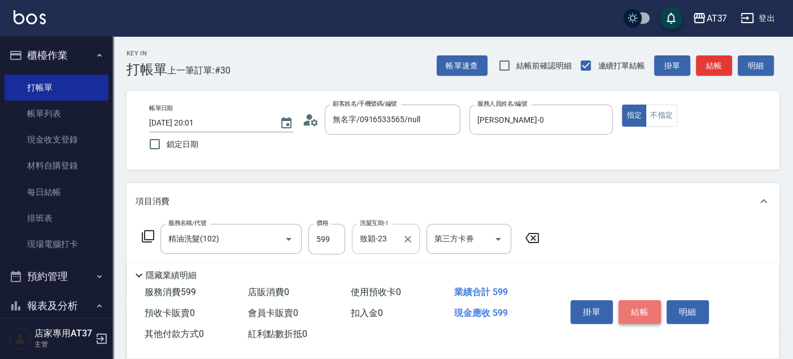
click at [651, 309] on button "結帳" at bounding box center [639, 312] width 42 height 24
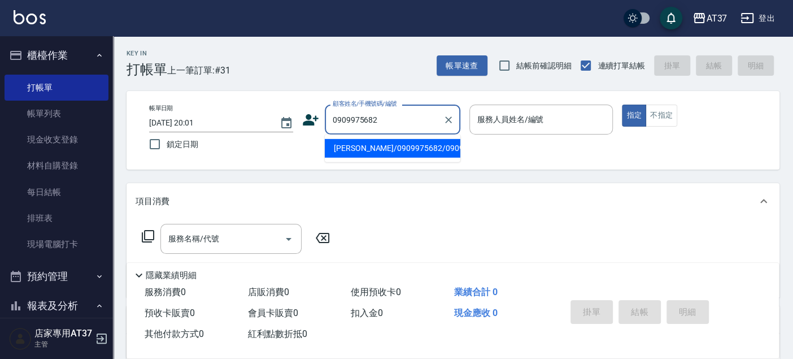
type input "[PERSON_NAME]/0909975682/0909975682"
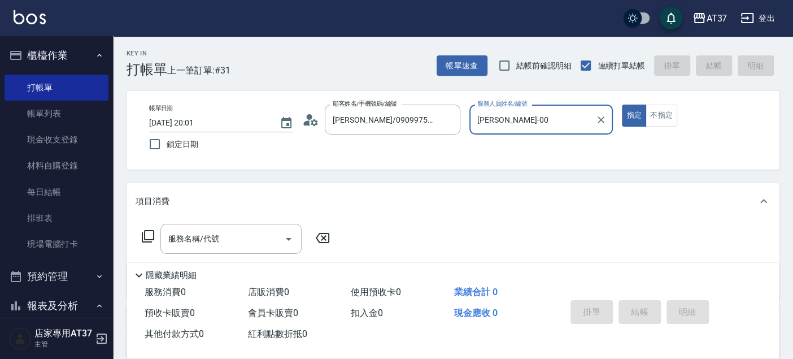
type input "[PERSON_NAME]-0"
click at [209, 243] on div "服務名稱/代號 服務名稱/代號" at bounding box center [230, 239] width 141 height 30
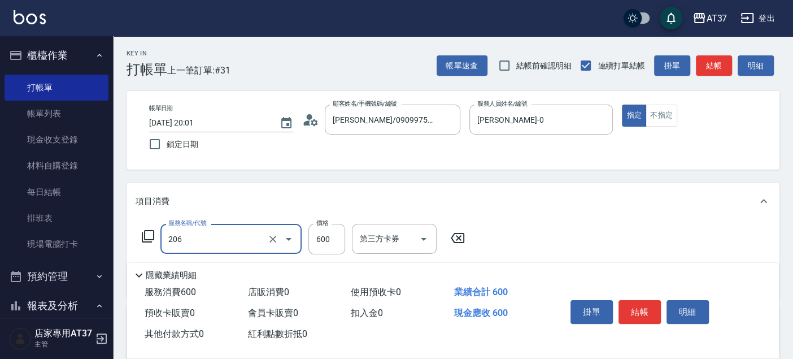
type input "A精油洗+剪(206)"
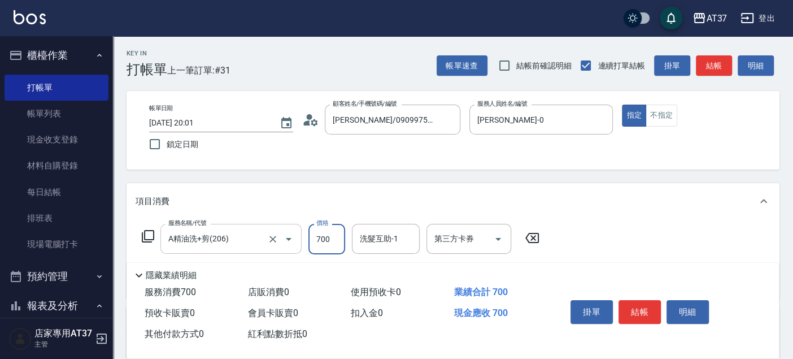
type input "700"
type input "[PERSON_NAME]-26"
click at [640, 320] on button "結帳" at bounding box center [639, 312] width 42 height 24
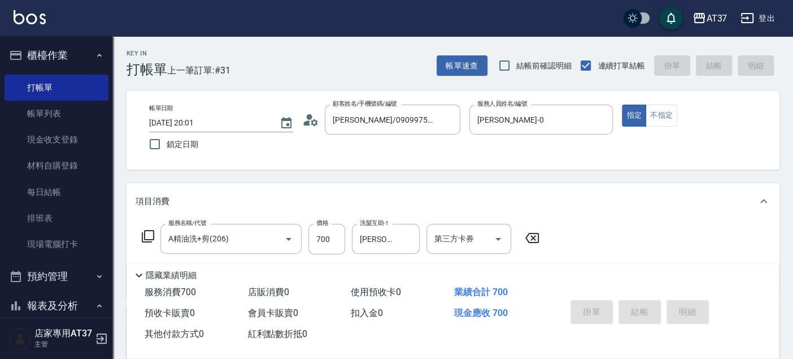
type input "[DATE] 20:02"
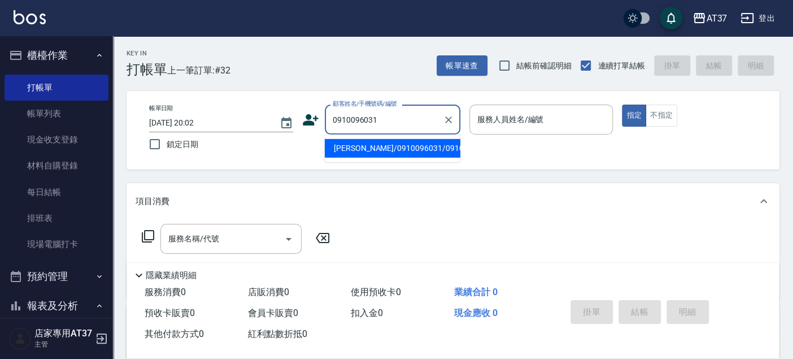
type input "[PERSON_NAME]/0910096031/0910096031"
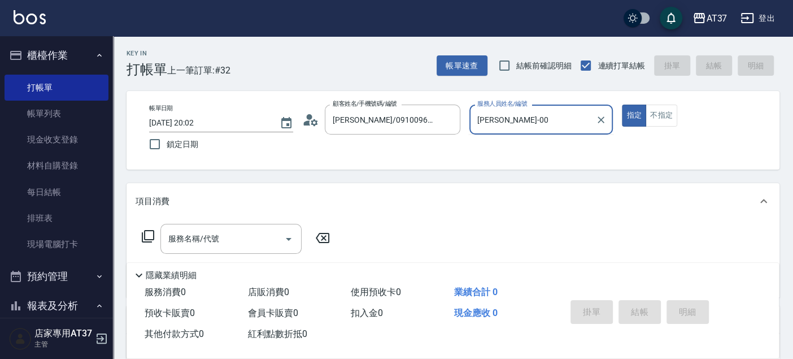
type input "[PERSON_NAME]-0"
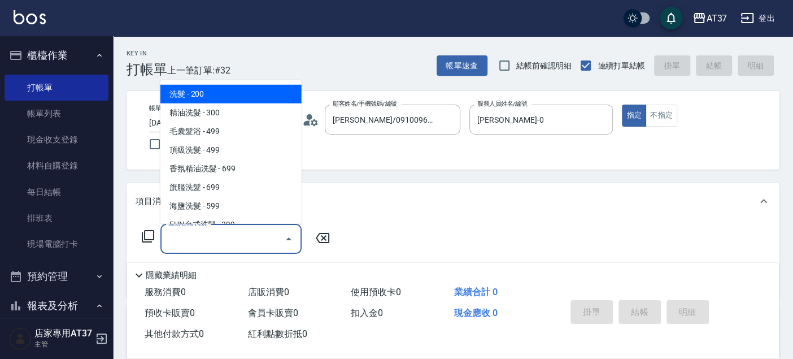
click at [261, 235] on input "服務名稱/代號" at bounding box center [222, 239] width 114 height 20
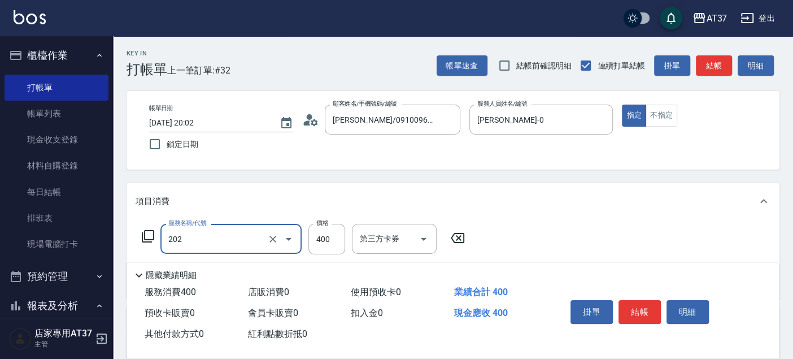
type input "A級單剪(202)"
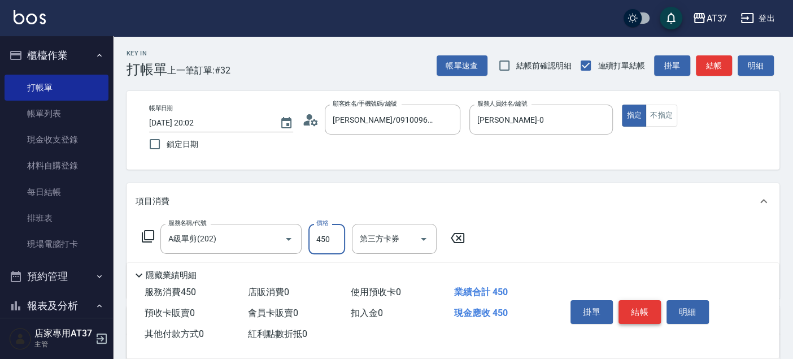
type input "450"
click at [640, 303] on button "結帳" at bounding box center [639, 312] width 42 height 24
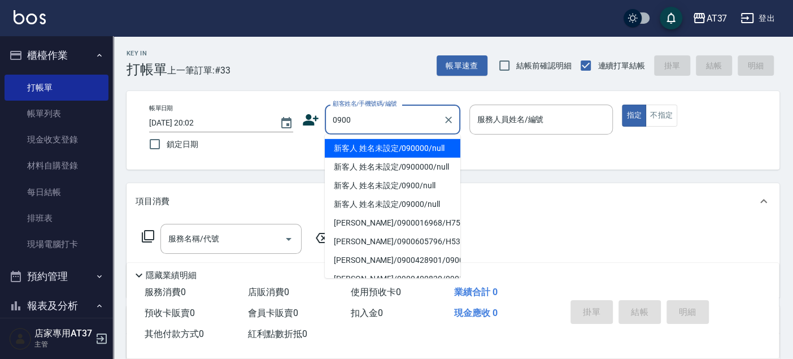
click at [440, 152] on li "新客人 姓名未設定/090000/null" at bounding box center [393, 148] width 136 height 19
type input "新客人 姓名未設定/090000/null"
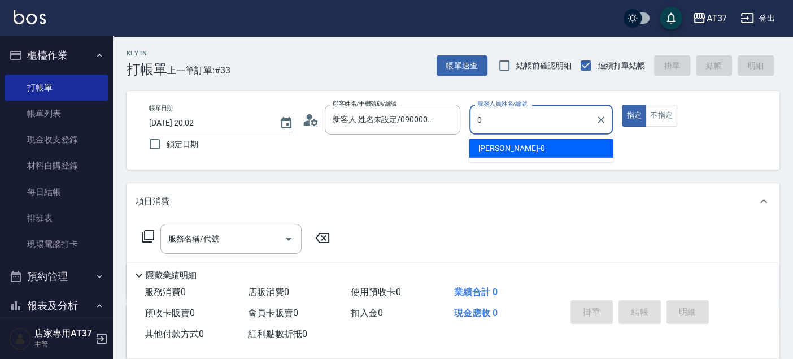
click at [491, 148] on span "[PERSON_NAME] -0" at bounding box center [511, 148] width 67 height 12
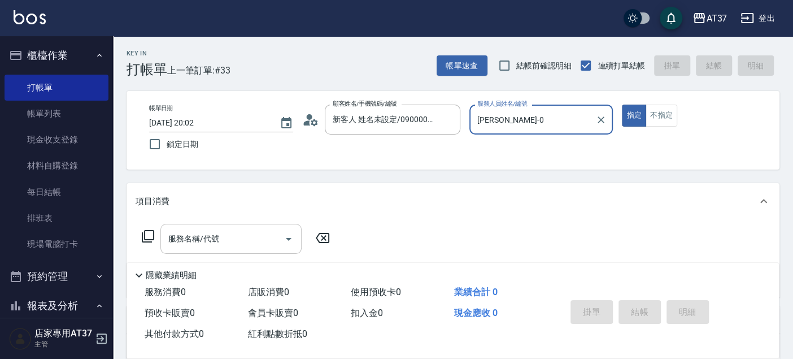
type input "[PERSON_NAME]-0"
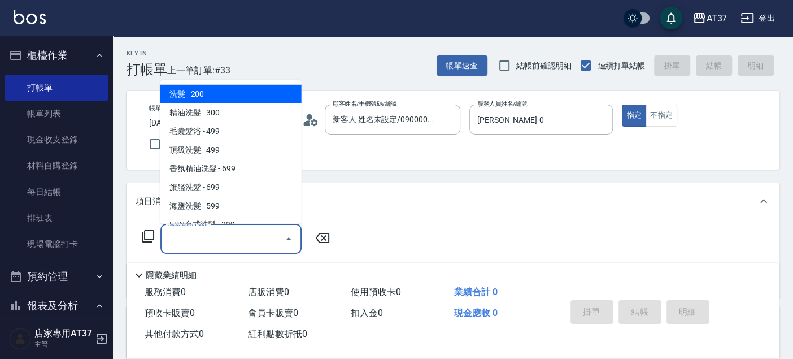
click at [229, 238] on input "服務名稱/代號" at bounding box center [222, 239] width 114 height 20
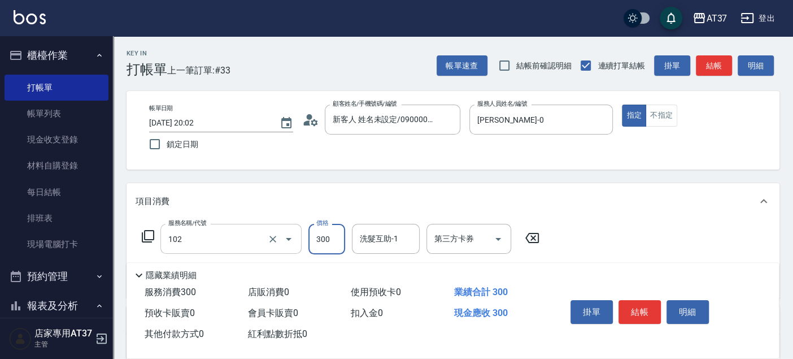
type input "精油洗髮(102)"
type input "499"
type input "2"
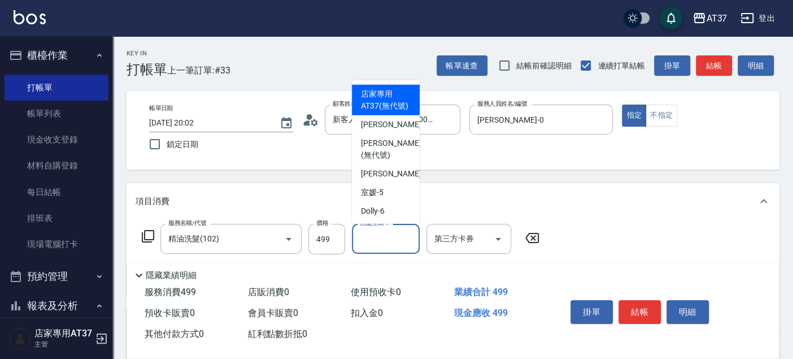
click at [600, 166] on div "帳單日期 [DATE] 20:02 鎖定日期 顧客姓名/手機號碼/編號 新客人 姓名未設定/090000/null 顧客姓名/手機號碼/編號 服務人員姓名/編…" at bounding box center [452, 130] width 653 height 78
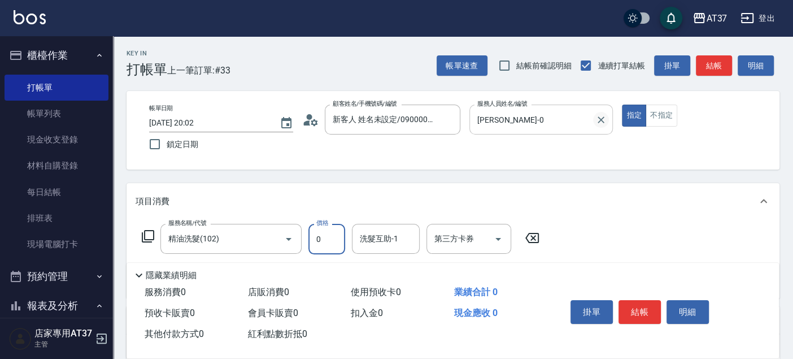
click at [605, 122] on icon "Clear" at bounding box center [600, 119] width 11 height 11
type input "0"
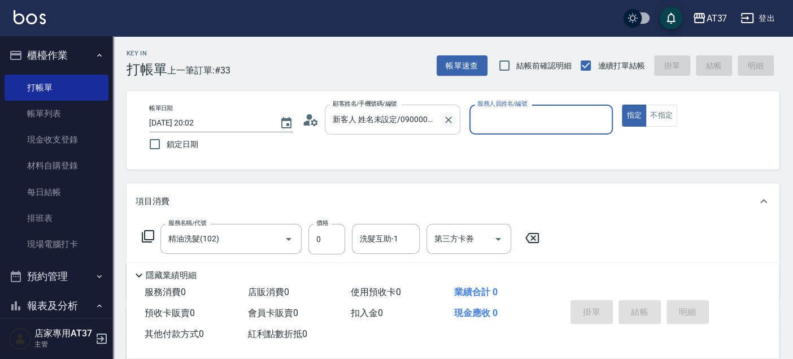
click at [444, 119] on icon "Clear" at bounding box center [448, 119] width 11 height 11
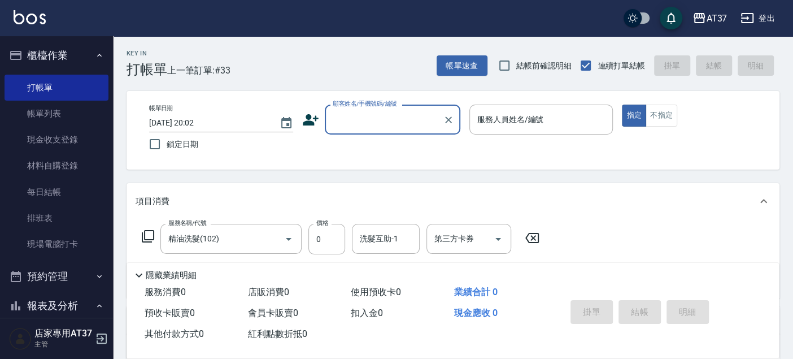
drag, startPoint x: 54, startPoint y: 118, endPoint x: 202, endPoint y: 184, distance: 162.0
click at [54, 117] on link "帳單列表" at bounding box center [57, 114] width 104 height 26
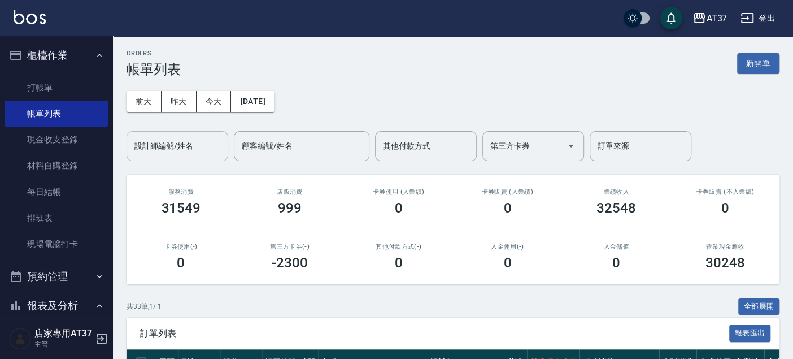
click at [200, 143] on input "設計師編號/姓名" at bounding box center [177, 146] width 91 height 20
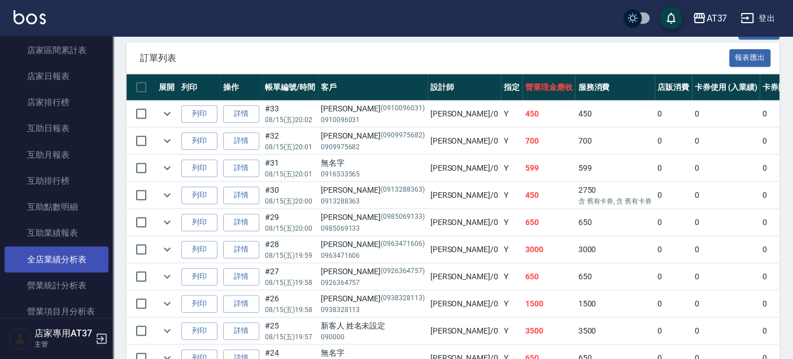
scroll to position [501, 0]
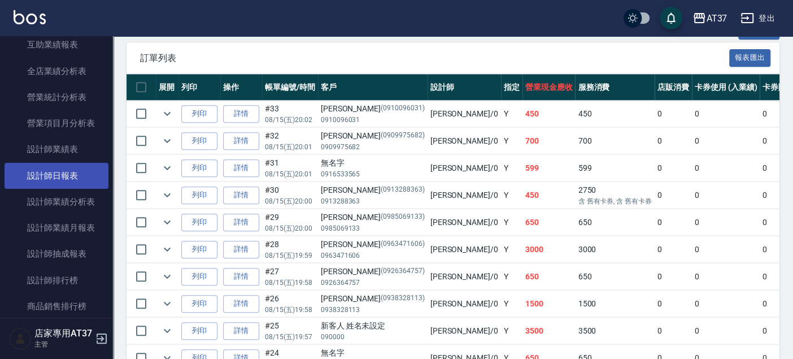
type input "[PERSON_NAME]-0"
click at [95, 175] on link "設計師日報表" at bounding box center [57, 176] width 104 height 26
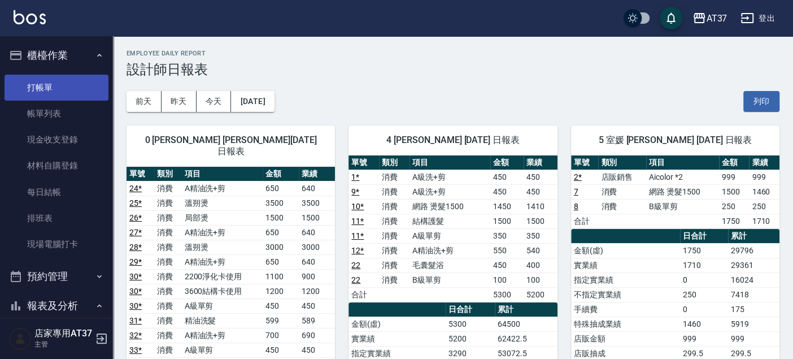
click at [45, 85] on link "打帳單" at bounding box center [57, 88] width 104 height 26
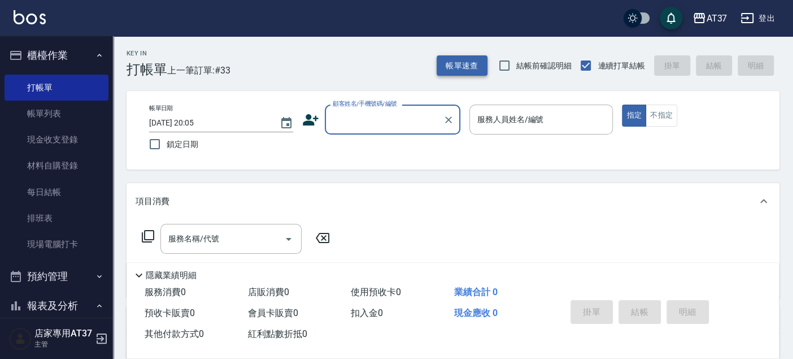
click at [468, 68] on button "帳單速查" at bounding box center [462, 65] width 51 height 21
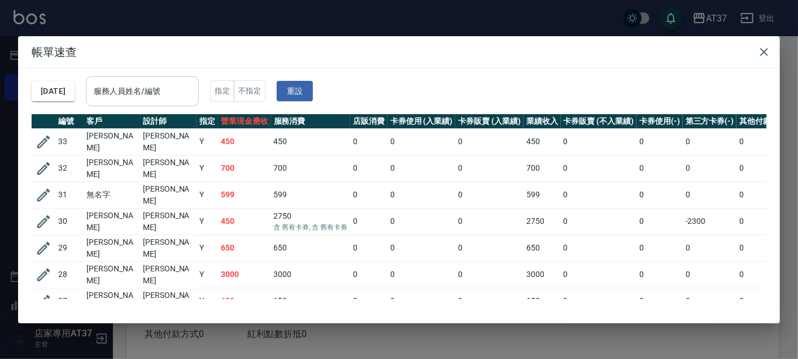
click at [163, 93] on input "服務人員姓名/編號" at bounding box center [142, 91] width 103 height 20
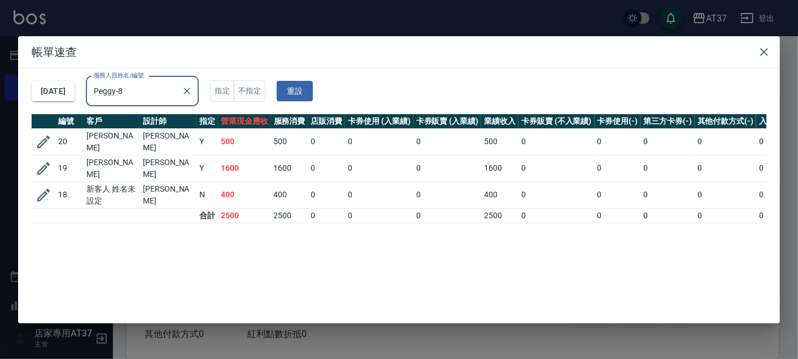
type input "Peggy-8"
click at [765, 55] on icon "button" at bounding box center [764, 52] width 14 height 14
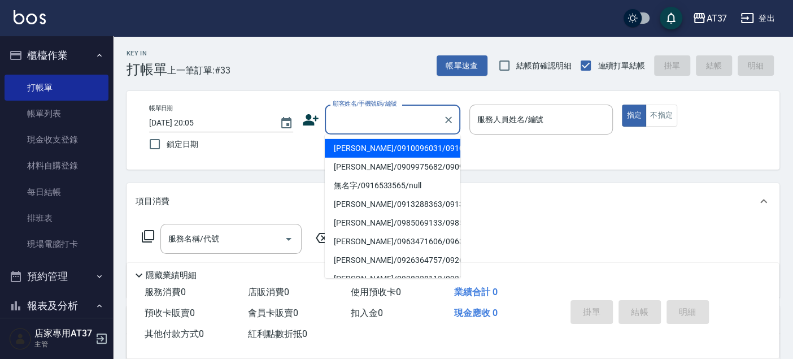
click at [371, 126] on input "顧客姓名/手機號碼/編號" at bounding box center [384, 120] width 108 height 20
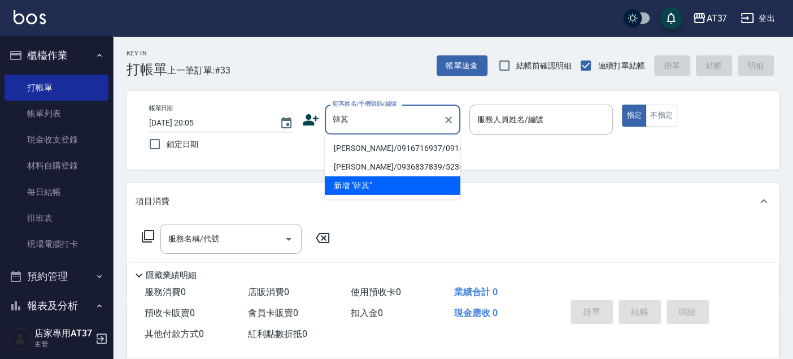
click at [376, 147] on li "[PERSON_NAME]/0916716937/0916716937" at bounding box center [393, 148] width 136 height 19
type input "[PERSON_NAME]/0916716937/0916716937"
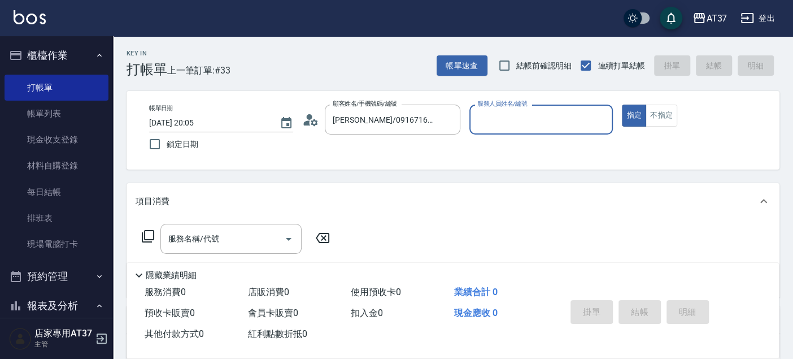
type input "Peggy-8"
click at [230, 228] on div "服務名稱/代號" at bounding box center [230, 239] width 141 height 30
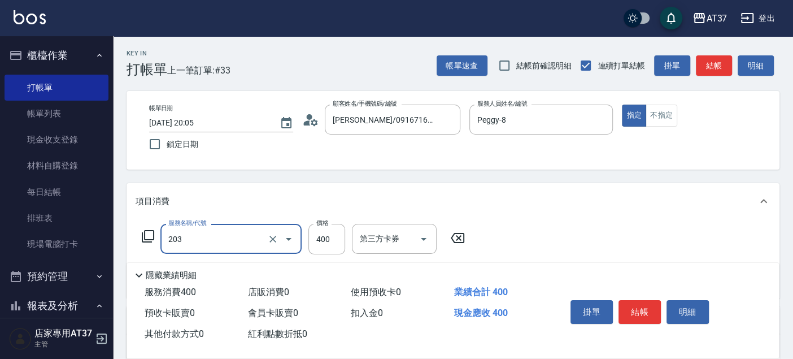
type input "B級洗+剪(203)"
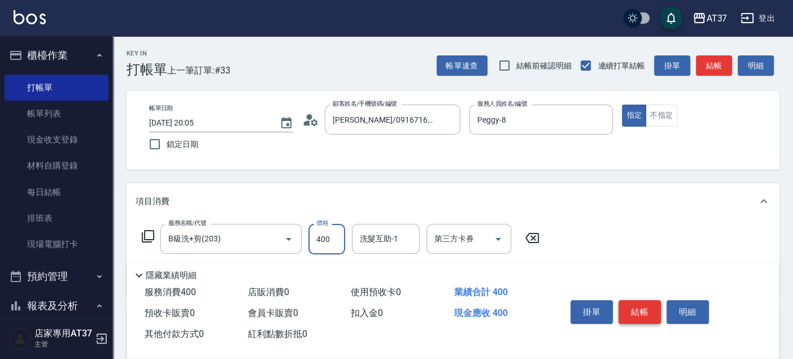
click at [642, 306] on button "結帳" at bounding box center [639, 312] width 42 height 24
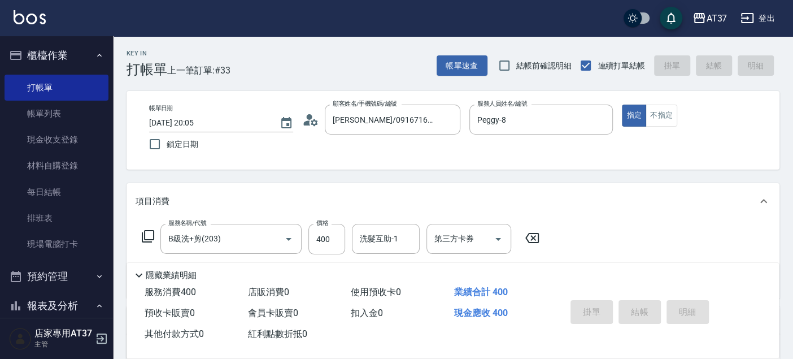
type input "[DATE] 20:10"
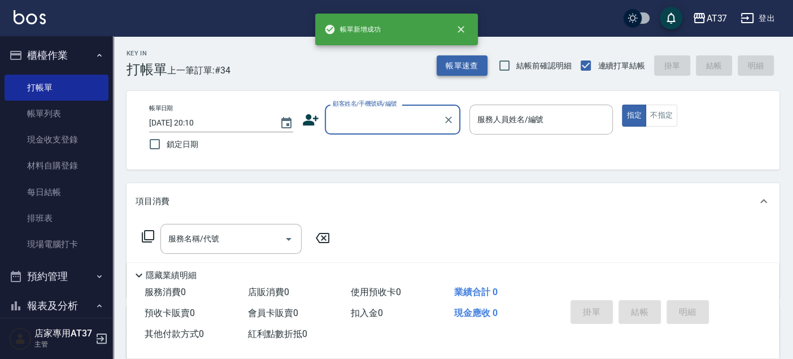
click at [476, 60] on button "帳單速查" at bounding box center [462, 65] width 51 height 21
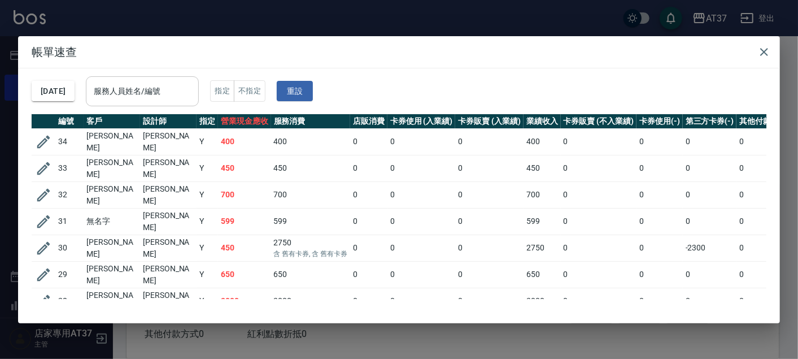
click at [134, 97] on input "服務人員姓名/編號" at bounding box center [142, 91] width 103 height 20
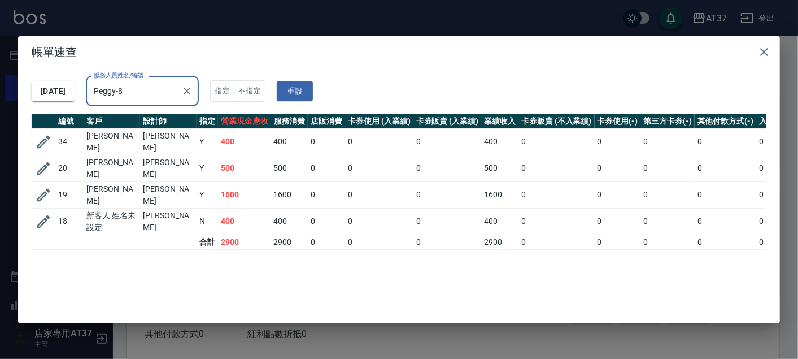
type input "Peggy-8"
click at [762, 53] on icon "button" at bounding box center [764, 52] width 8 height 8
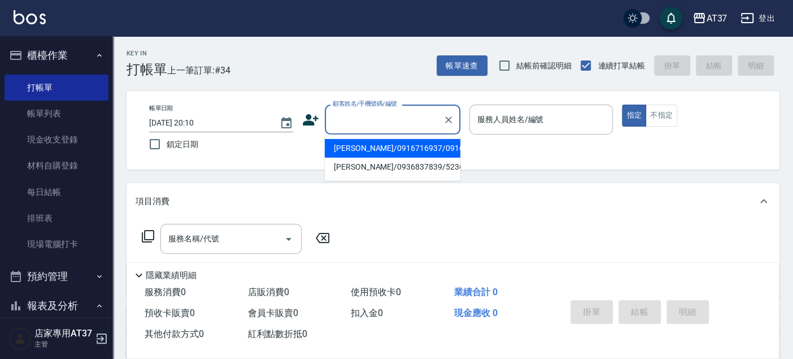
click at [417, 126] on input "顧客姓名/手機號碼/編號" at bounding box center [384, 120] width 108 height 20
click at [405, 151] on li "[PERSON_NAME]/0906407817/0906407817" at bounding box center [393, 148] width 136 height 19
type input "[PERSON_NAME]/0906407817/0906407817"
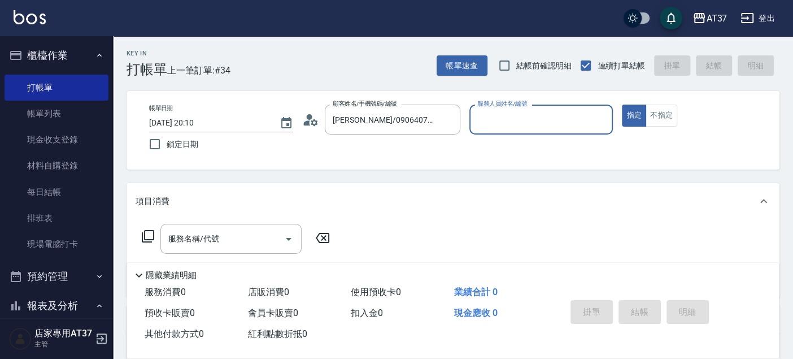
click at [468, 125] on div "帳單日期 [DATE] 20:10 鎖定日期 顧客姓名/手機號碼/編號 [PERSON_NAME]恩/0906407817/0906407817 顧客姓名/手…" at bounding box center [453, 129] width 626 height 51
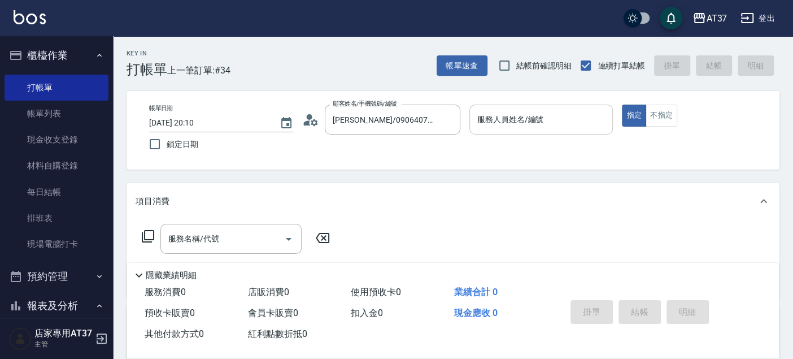
click at [509, 129] on div "服務人員姓名/編號" at bounding box center [541, 119] width 144 height 30
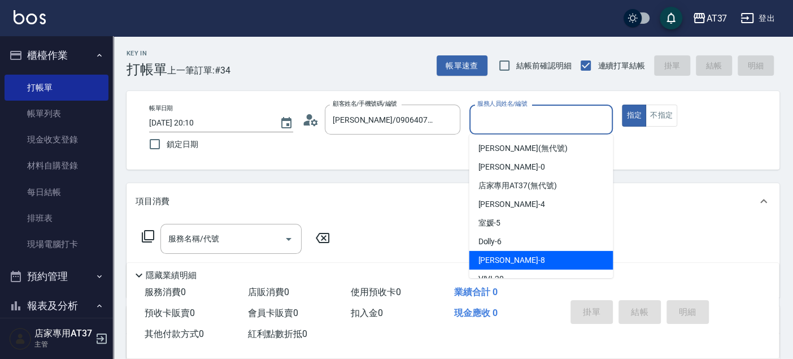
click at [512, 254] on div "Peggy -8" at bounding box center [541, 260] width 144 height 19
type input "Peggy-8"
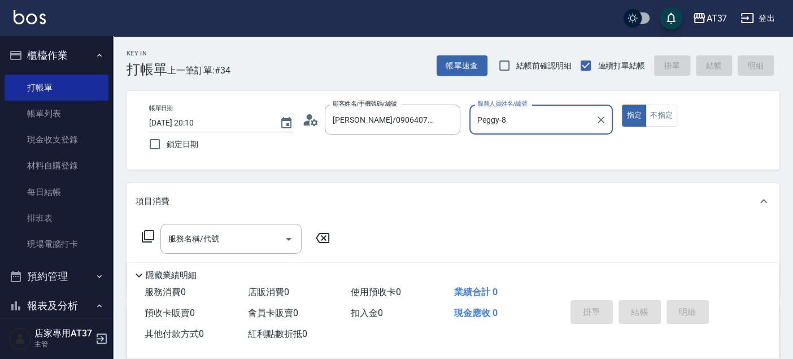
click at [311, 119] on icon at bounding box center [310, 119] width 17 height 17
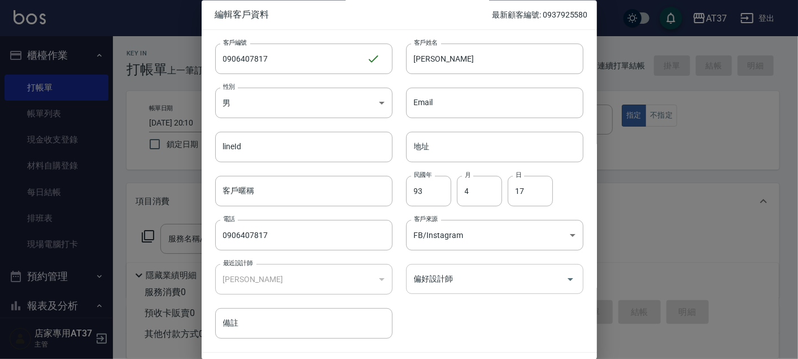
click at [442, 277] on input "偏好設計師" at bounding box center [486, 279] width 150 height 20
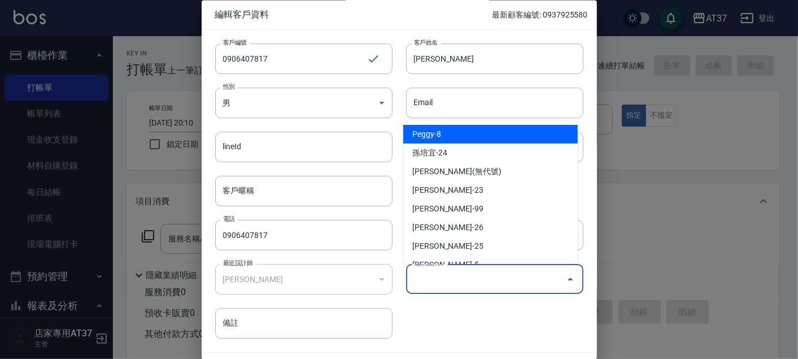
click at [452, 134] on li "Peggy-8" at bounding box center [490, 134] width 175 height 19
type input "[PERSON_NAME]"
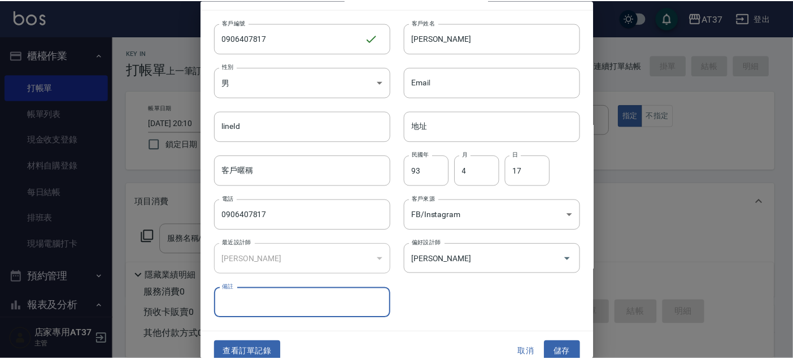
scroll to position [32, 0]
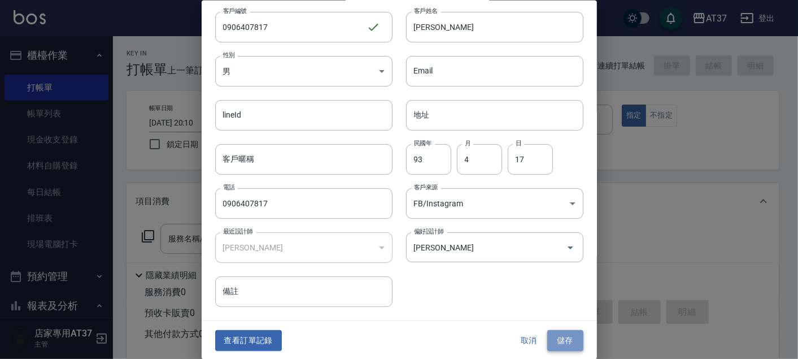
click at [566, 332] on button "儲存" at bounding box center [565, 340] width 36 height 21
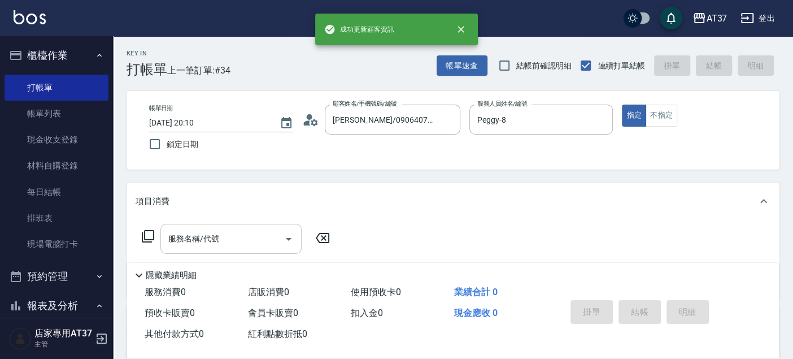
click at [229, 247] on input "服務名稱/代號" at bounding box center [222, 239] width 114 height 20
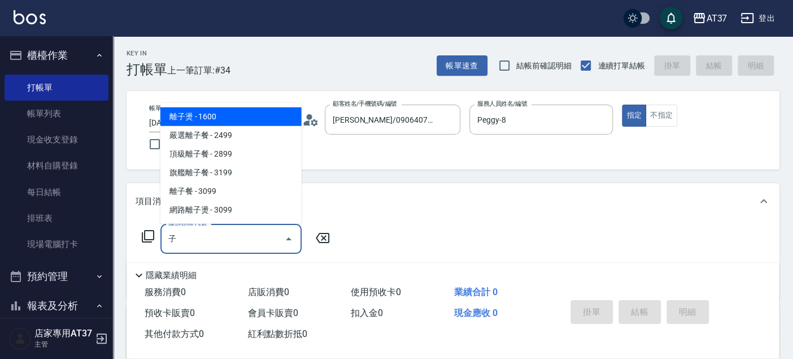
drag, startPoint x: 229, startPoint y: 247, endPoint x: 232, endPoint y: 143, distance: 104.0
click at [194, 109] on span "離子燙 - 1600" at bounding box center [230, 116] width 141 height 19
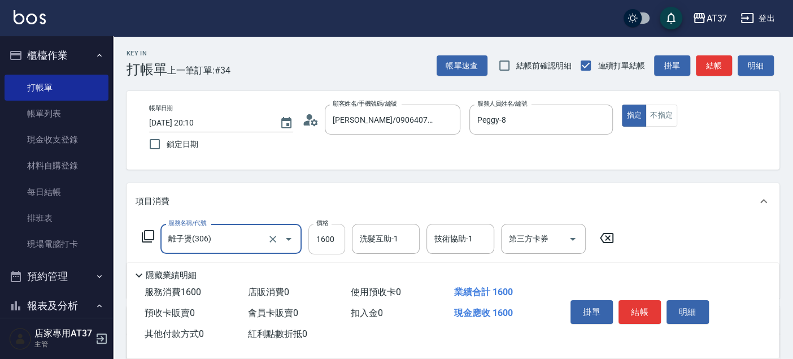
type input "離子燙(306)"
click at [331, 240] on input "1600" at bounding box center [326, 239] width 37 height 30
type input "2000"
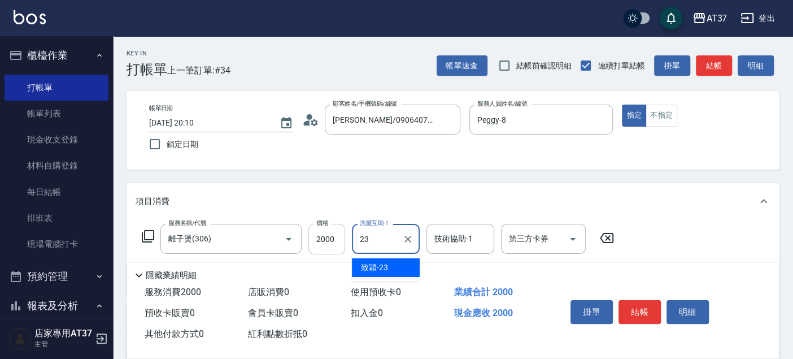
type input "致穎-23"
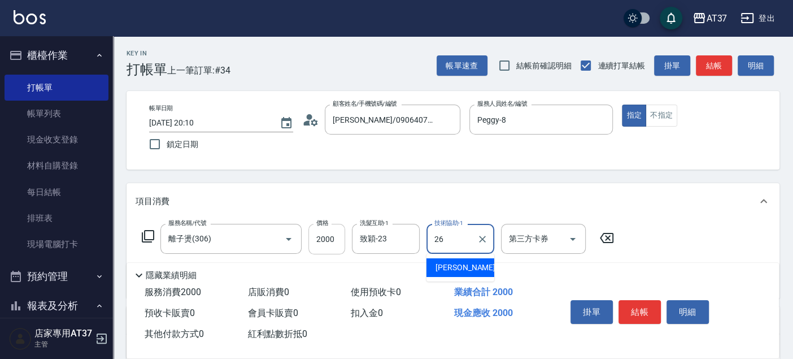
type input "[PERSON_NAME]-26"
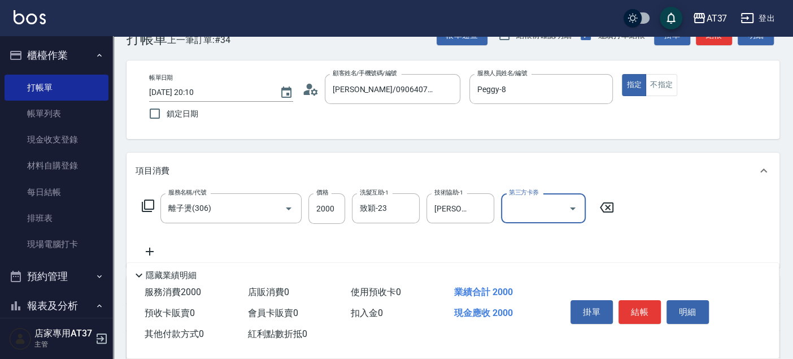
scroll to position [0, 0]
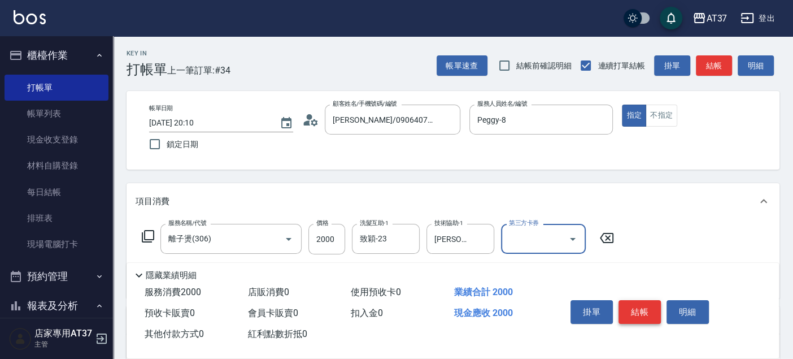
click at [643, 300] on button "結帳" at bounding box center [639, 312] width 42 height 24
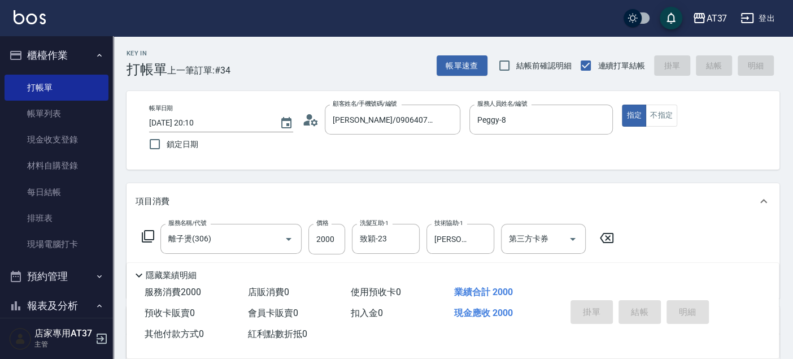
type input "[DATE] 20:11"
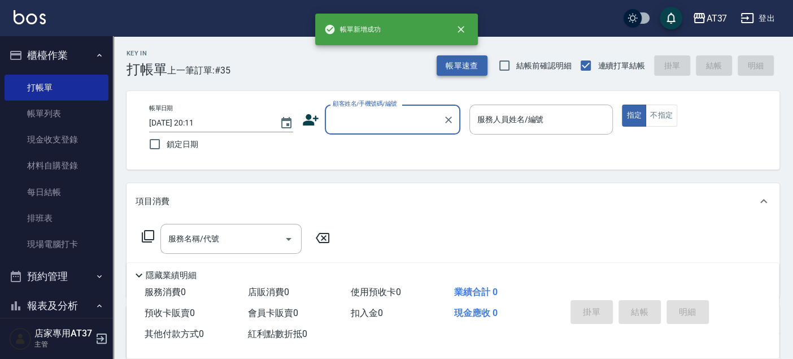
click at [445, 68] on button "帳單速查" at bounding box center [462, 65] width 51 height 21
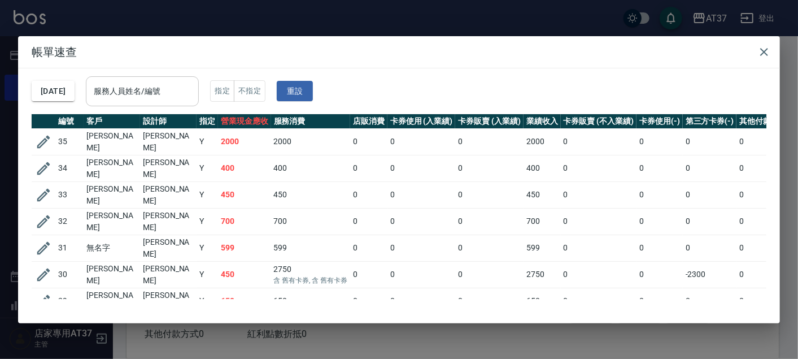
click at [119, 95] on input "服務人員姓名/編號" at bounding box center [142, 91] width 103 height 20
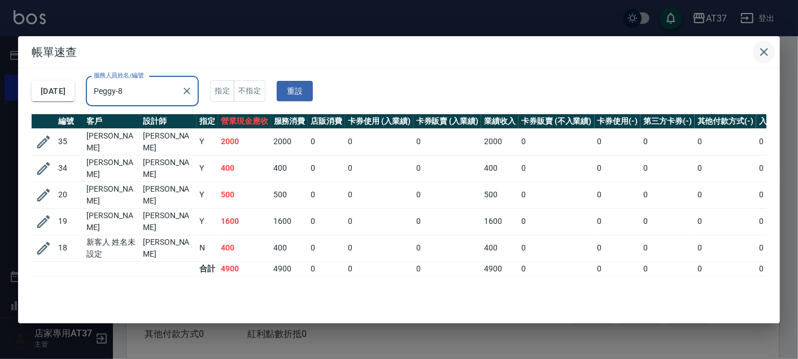
type input "Peggy-8"
click at [770, 49] on icon "button" at bounding box center [764, 52] width 14 height 14
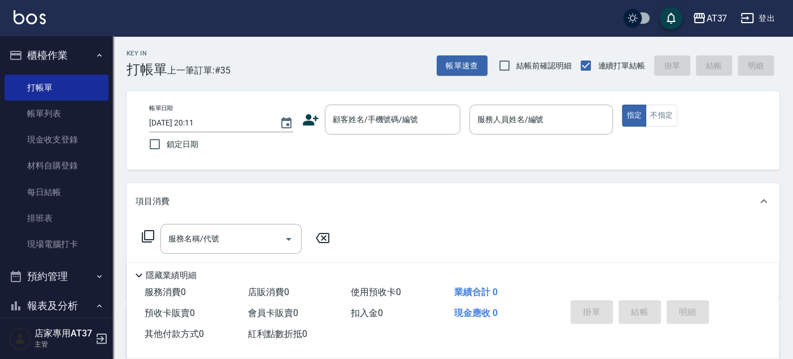
drag, startPoint x: 616, startPoint y: 339, endPoint x: 599, endPoint y: 335, distance: 17.4
click at [616, 339] on div "掛單 結帳 明細" at bounding box center [658, 313] width 213 height 63
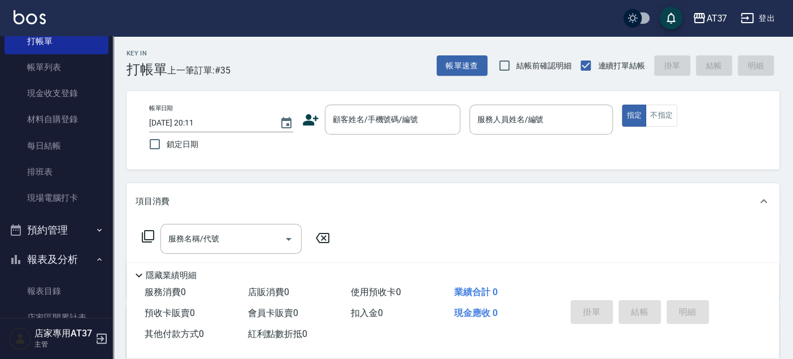
scroll to position [125, 0]
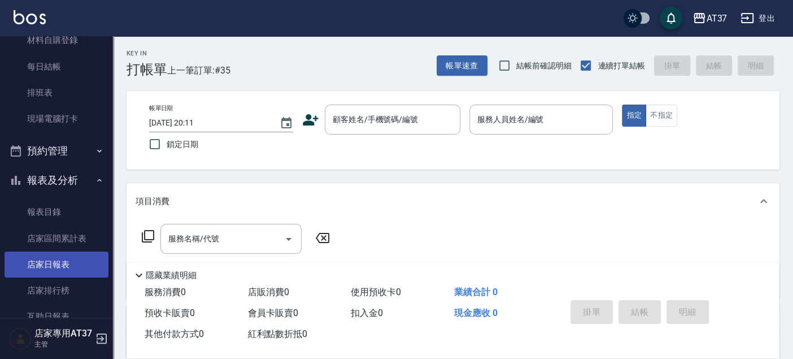
click at [69, 258] on link "店家日報表" at bounding box center [57, 264] width 104 height 26
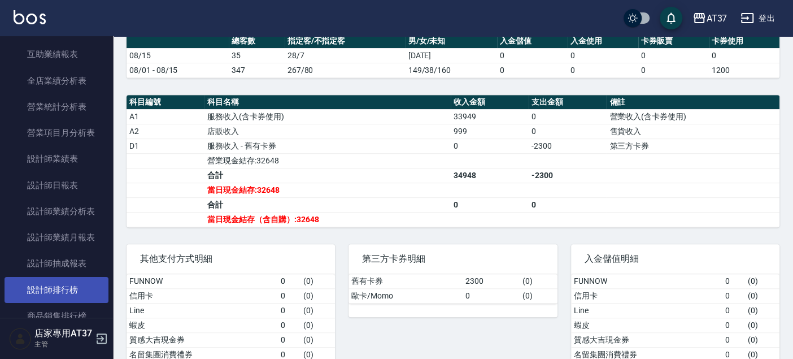
scroll to position [501, 0]
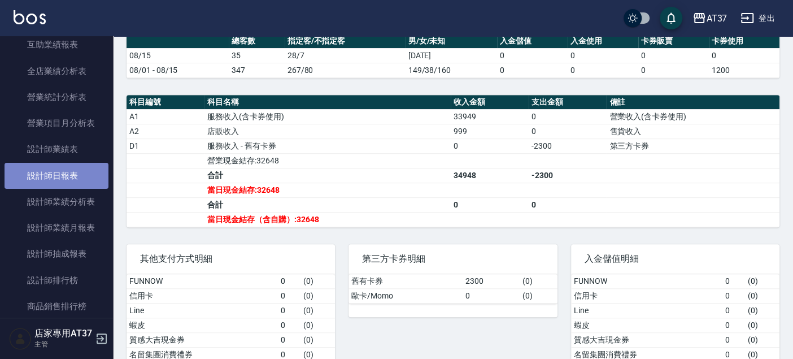
click at [67, 184] on link "設計師日報表" at bounding box center [57, 176] width 104 height 26
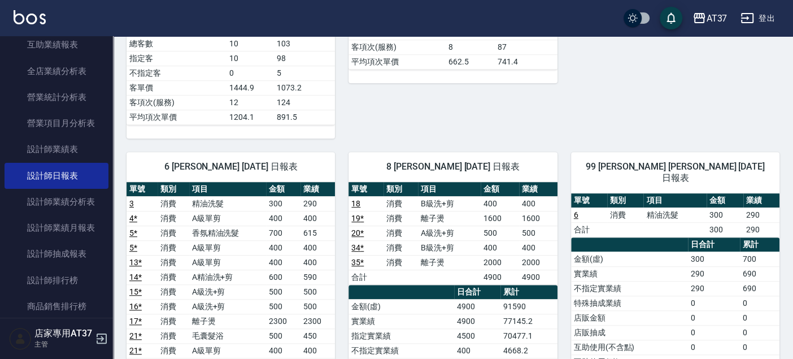
scroll to position [501, 0]
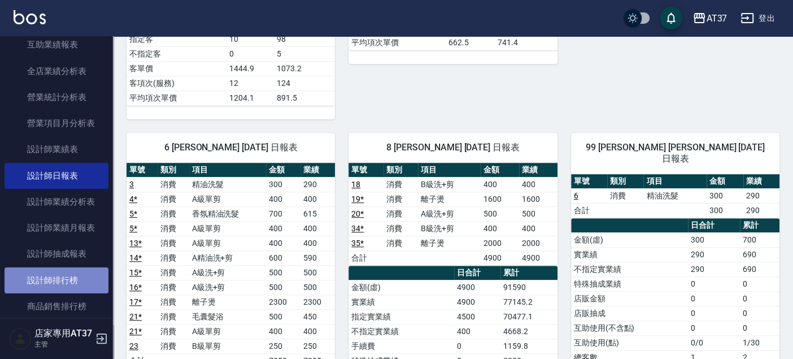
click at [81, 274] on link "設計師排行榜" at bounding box center [57, 280] width 104 height 26
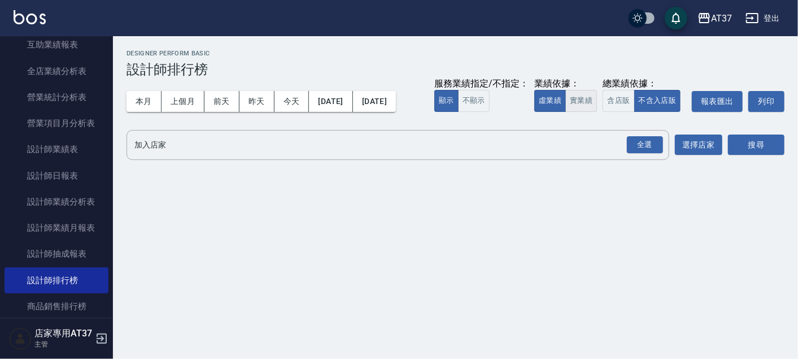
click at [581, 101] on button "實業績" at bounding box center [581, 101] width 32 height 22
click at [539, 144] on input "加入店家" at bounding box center [390, 145] width 516 height 20
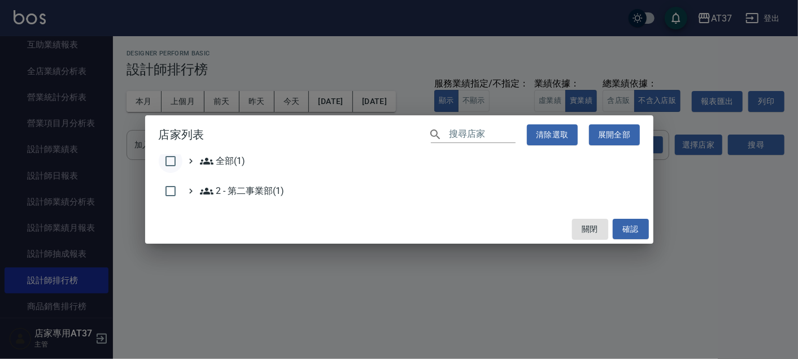
click at [176, 162] on input "checkbox" at bounding box center [171, 161] width 24 height 24
checkbox input "true"
click at [625, 229] on button "確認" at bounding box center [631, 229] width 36 height 21
checkbox input "false"
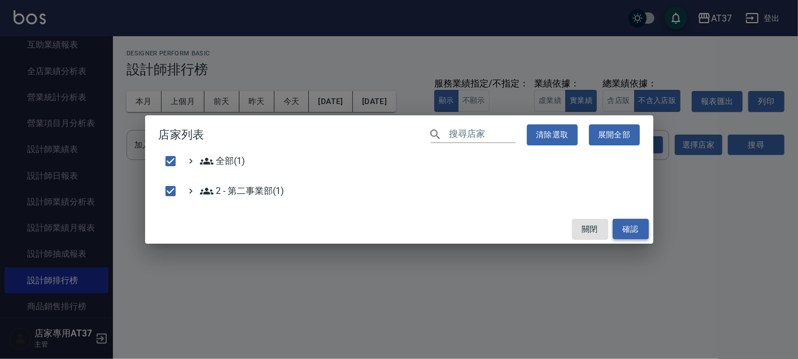
checkbox input "false"
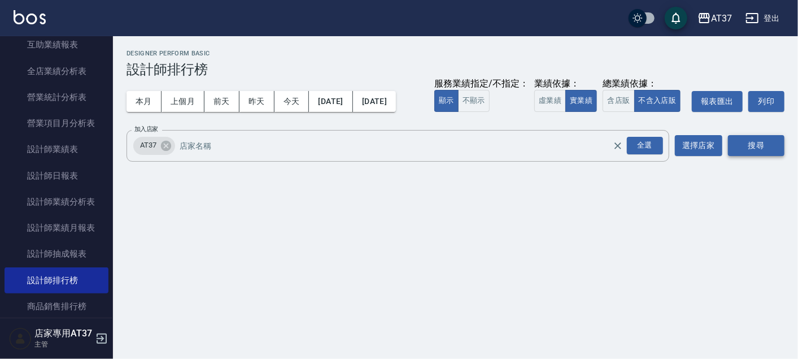
click at [761, 150] on button "搜尋" at bounding box center [756, 145] width 56 height 21
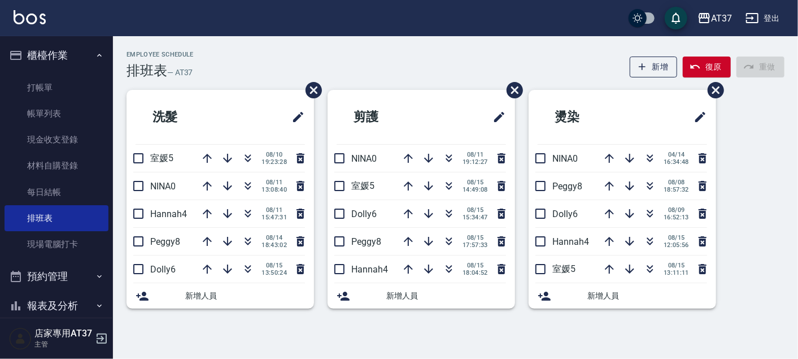
click at [535, 68] on div "Employee Schedule 排班表 — AT37 新增 復原 重做" at bounding box center [455, 65] width 658 height 28
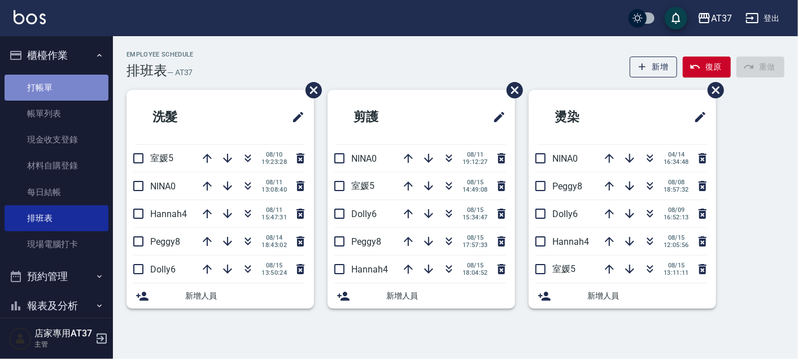
click at [66, 88] on link "打帳單" at bounding box center [57, 88] width 104 height 26
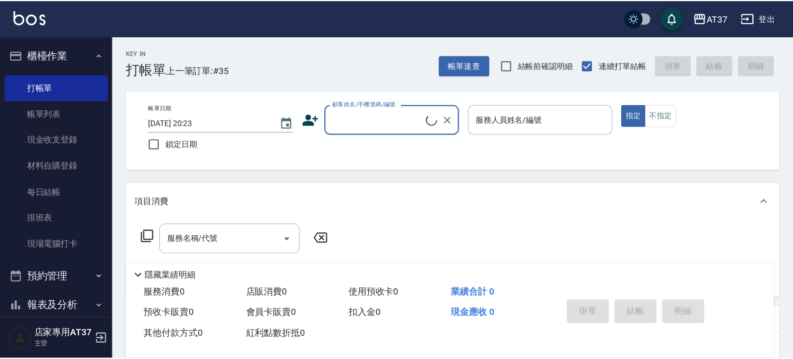
scroll to position [125, 0]
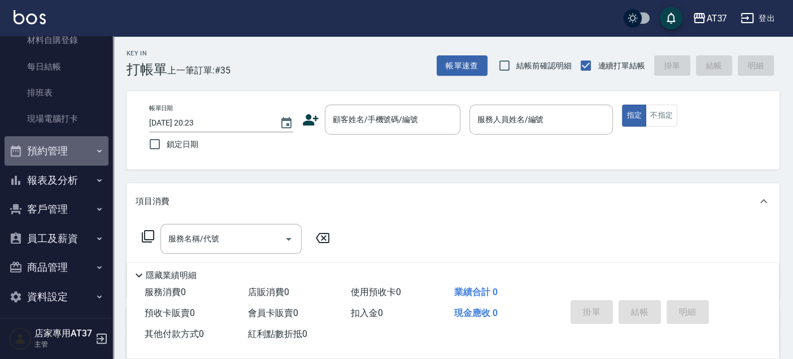
click at [63, 143] on button "預約管理" at bounding box center [57, 150] width 104 height 29
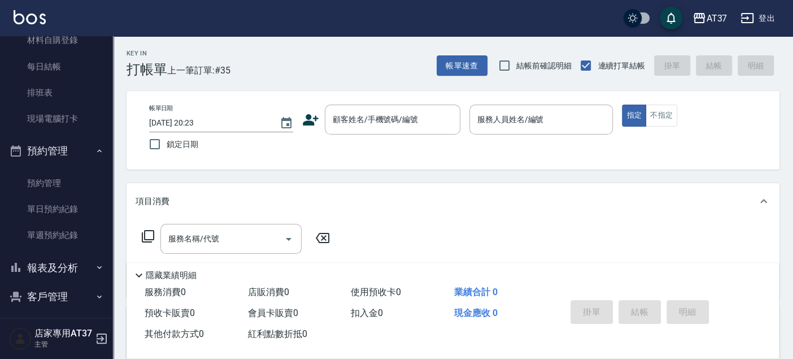
click at [63, 143] on button "預約管理" at bounding box center [57, 150] width 104 height 29
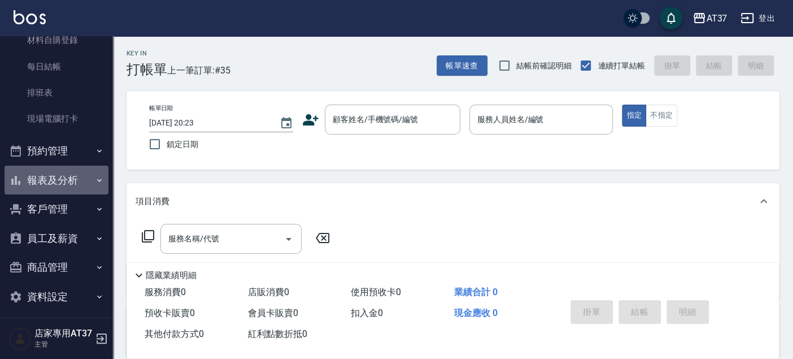
click at [69, 176] on button "報表及分析" at bounding box center [57, 179] width 104 height 29
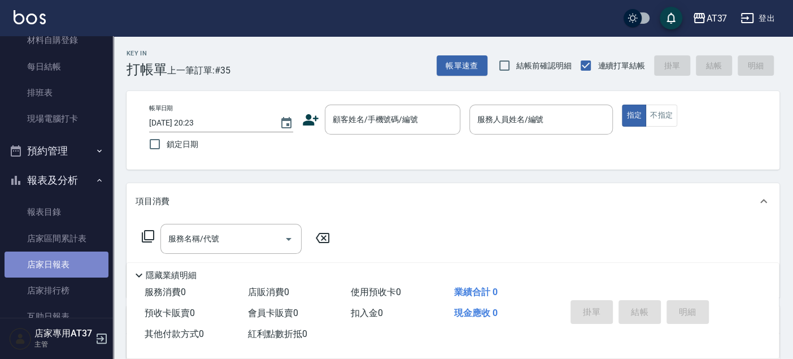
click at [64, 255] on link "店家日報表" at bounding box center [57, 264] width 104 height 26
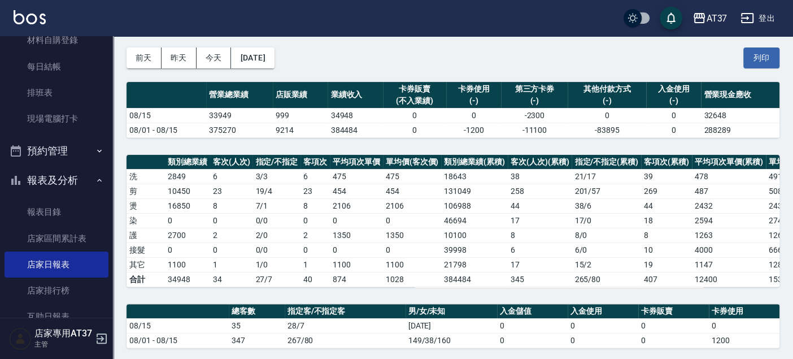
scroll to position [45, 0]
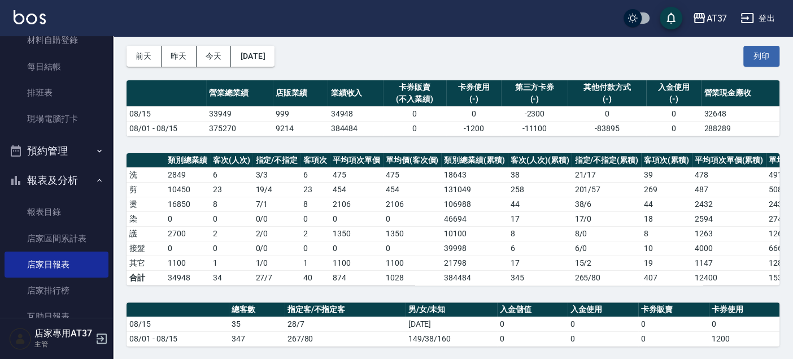
click at [425, 46] on div "前天 昨天 今天 2025/08/15 列印" at bounding box center [452, 56] width 653 height 48
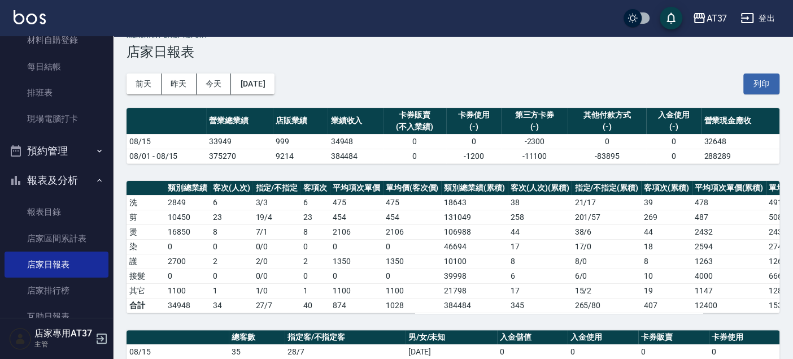
scroll to position [0, 0]
